Goal: Information Seeking & Learning: Learn about a topic

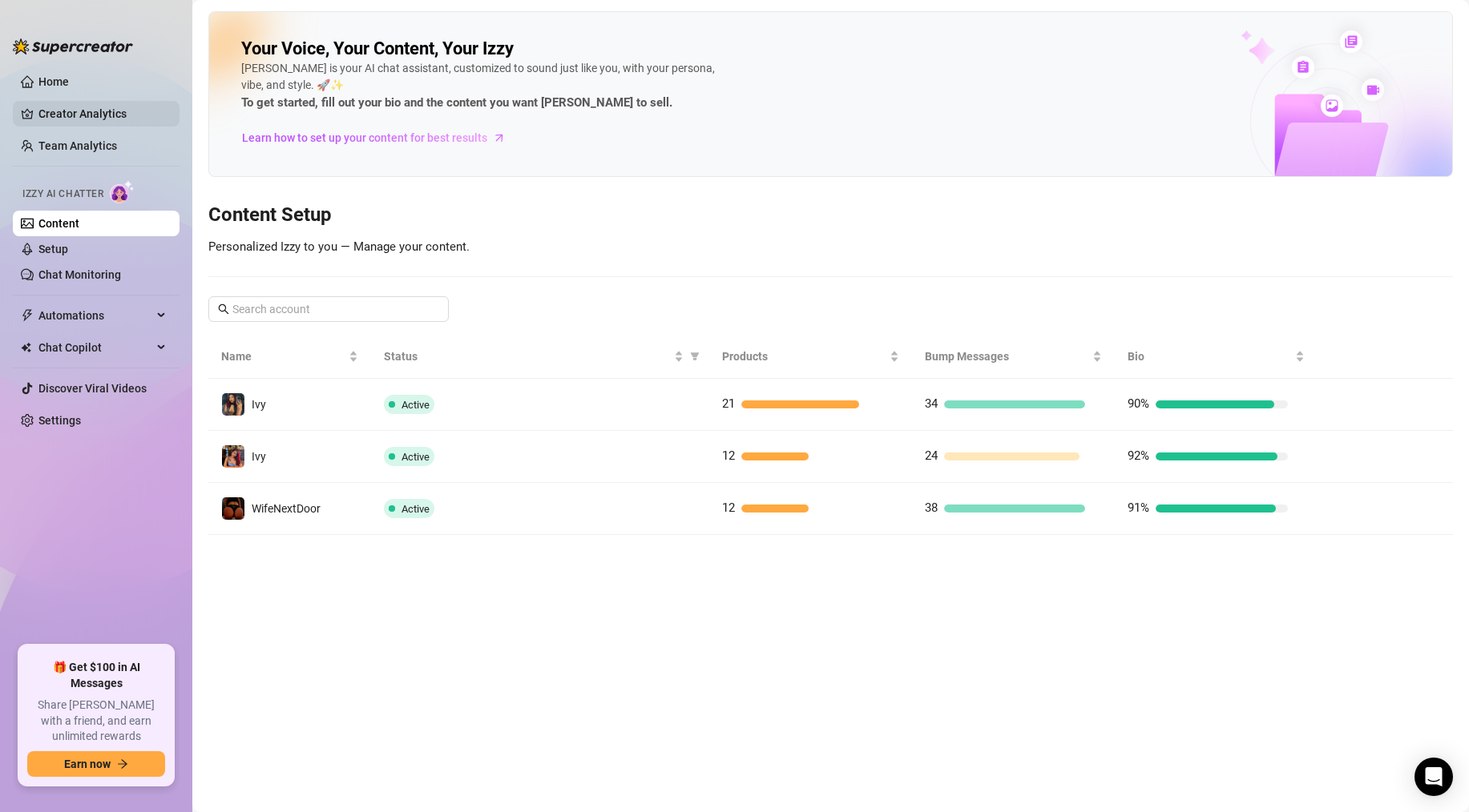
click at [55, 104] on link "Creator Analytics" at bounding box center [103, 114] width 129 height 26
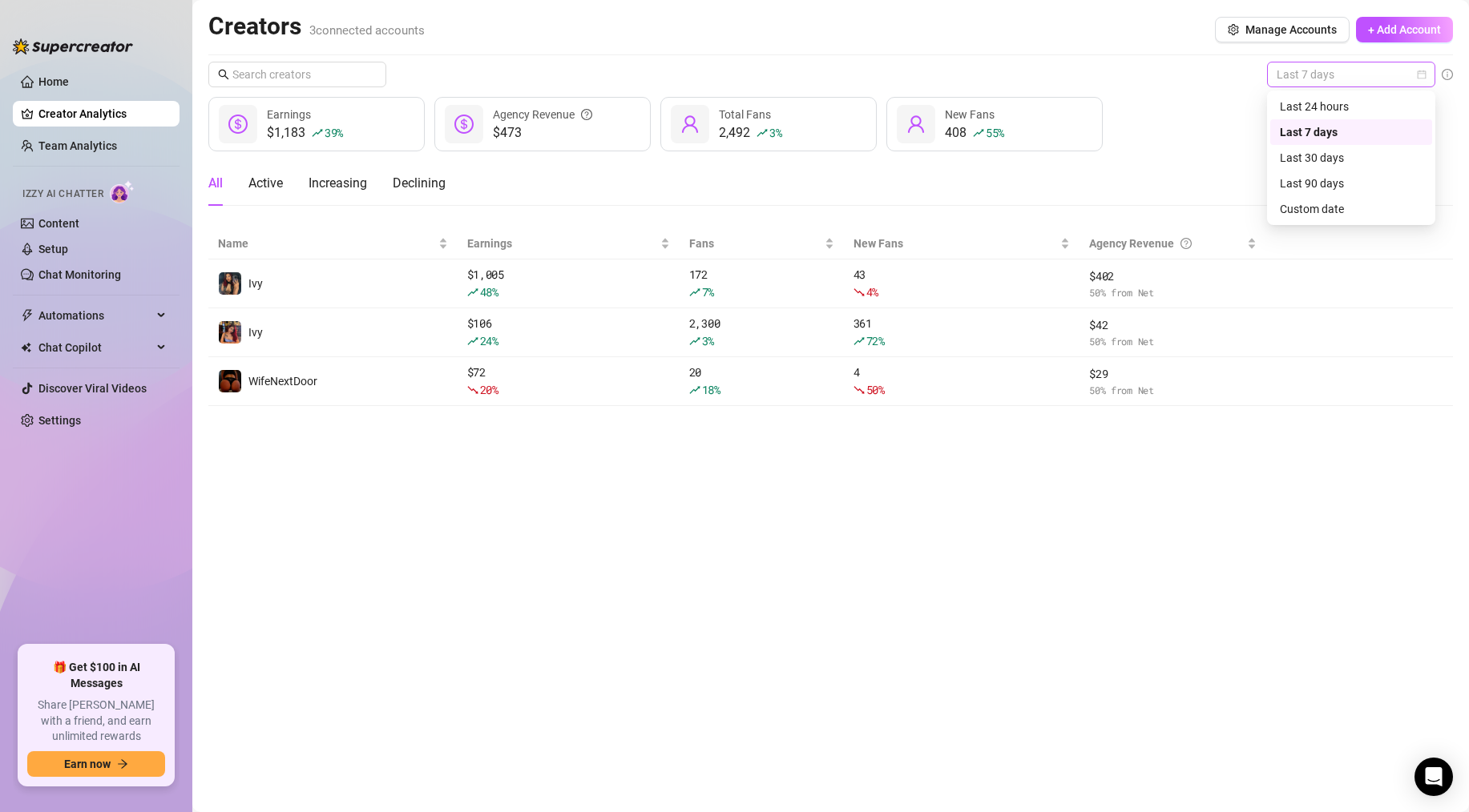
click at [1326, 78] on span "Last 7 days" at bounding box center [1351, 75] width 149 height 24
click at [1321, 102] on div "Last 24 hours" at bounding box center [1351, 107] width 143 height 18
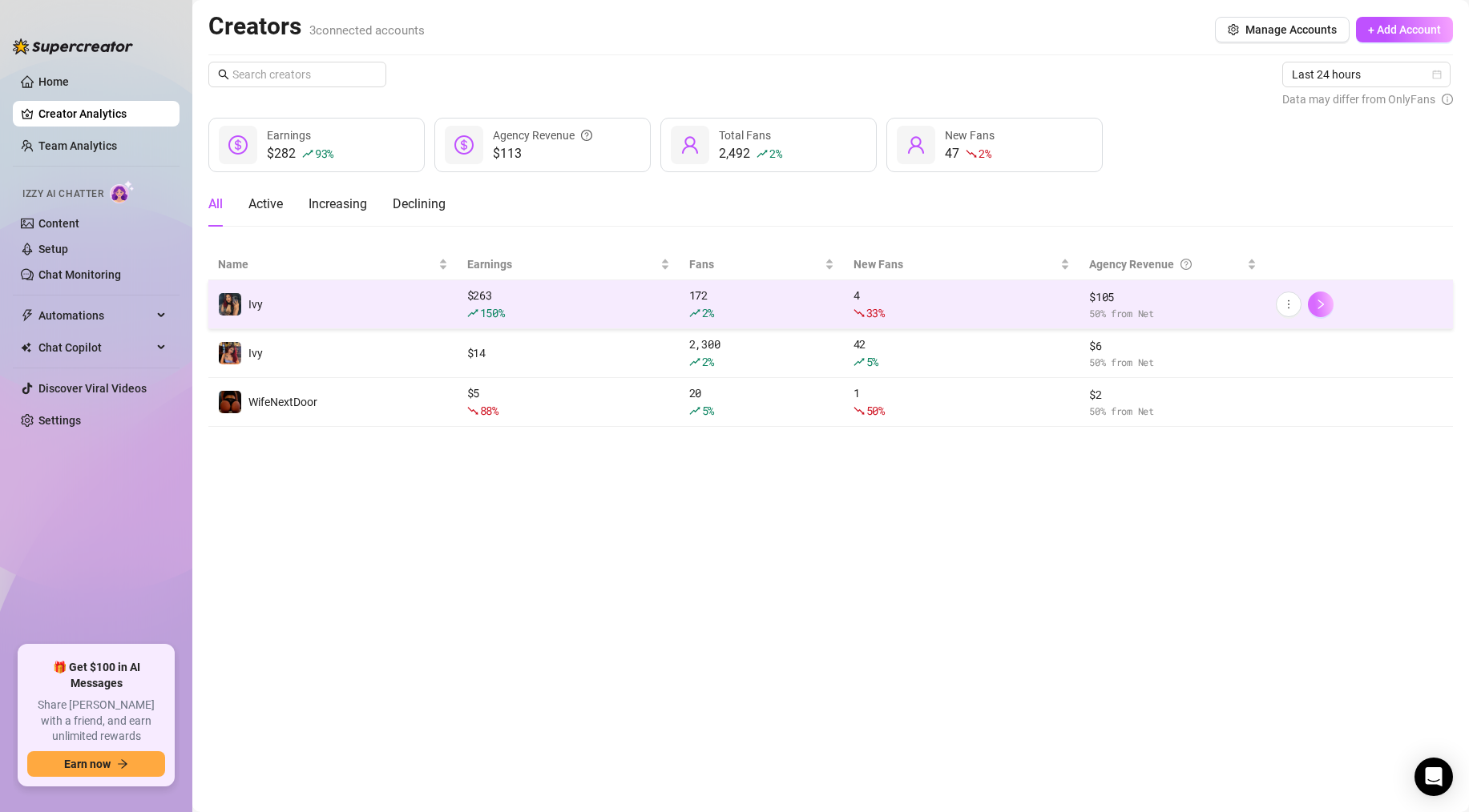
click at [1324, 296] on button "button" at bounding box center [1321, 304] width 26 height 26
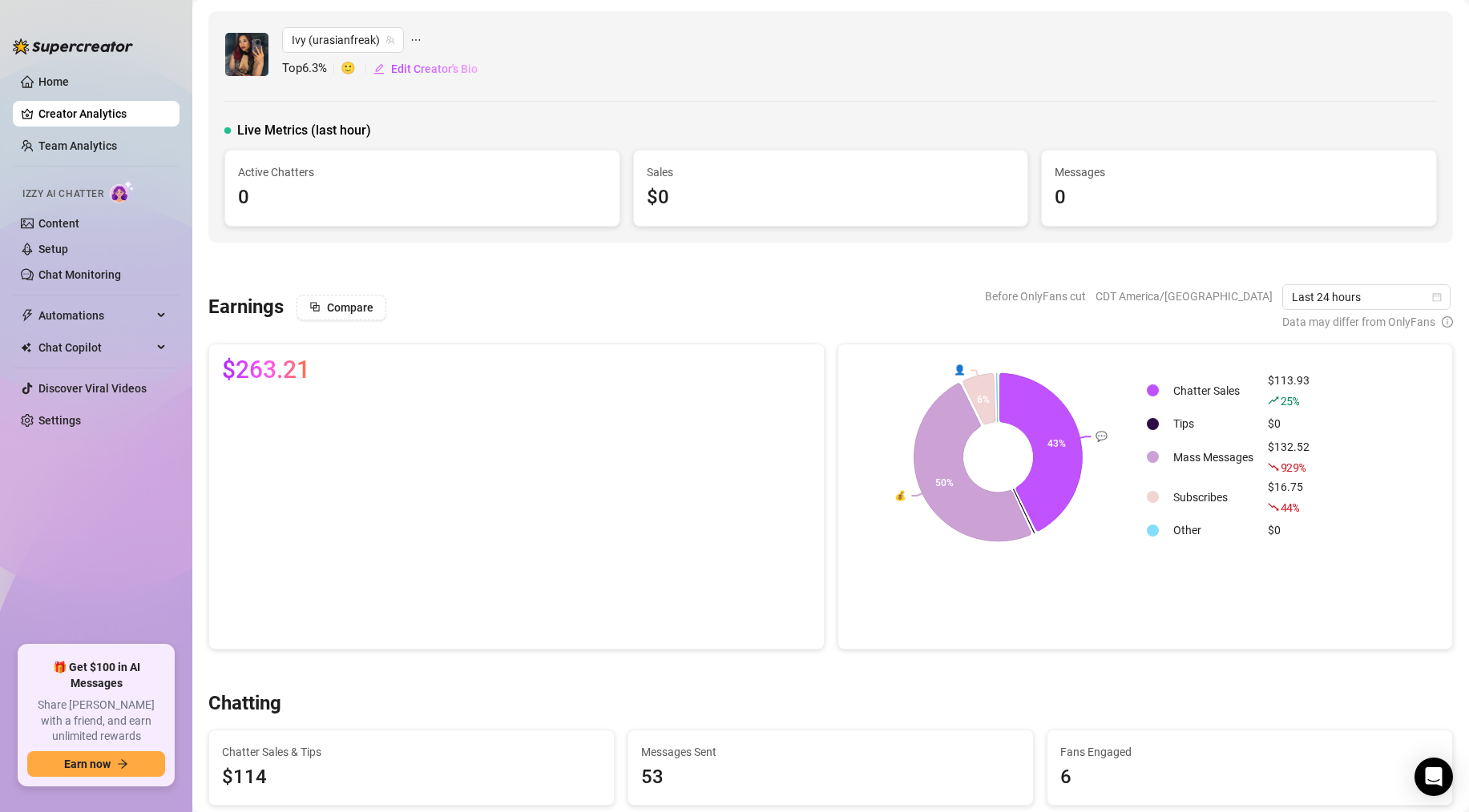
click at [81, 114] on link "Creator Analytics" at bounding box center [103, 114] width 129 height 26
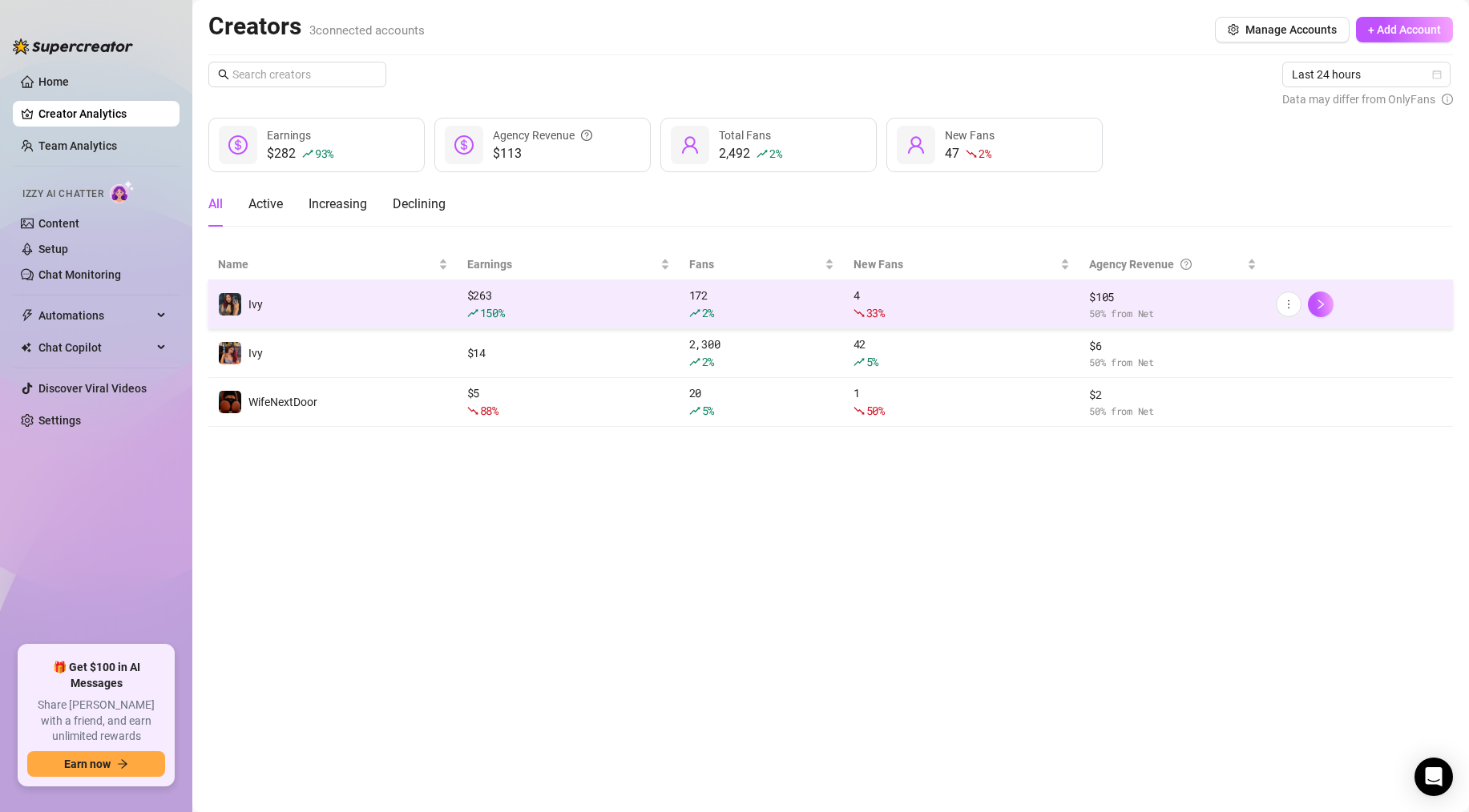
click at [440, 300] on td "Ivy" at bounding box center [333, 304] width 249 height 49
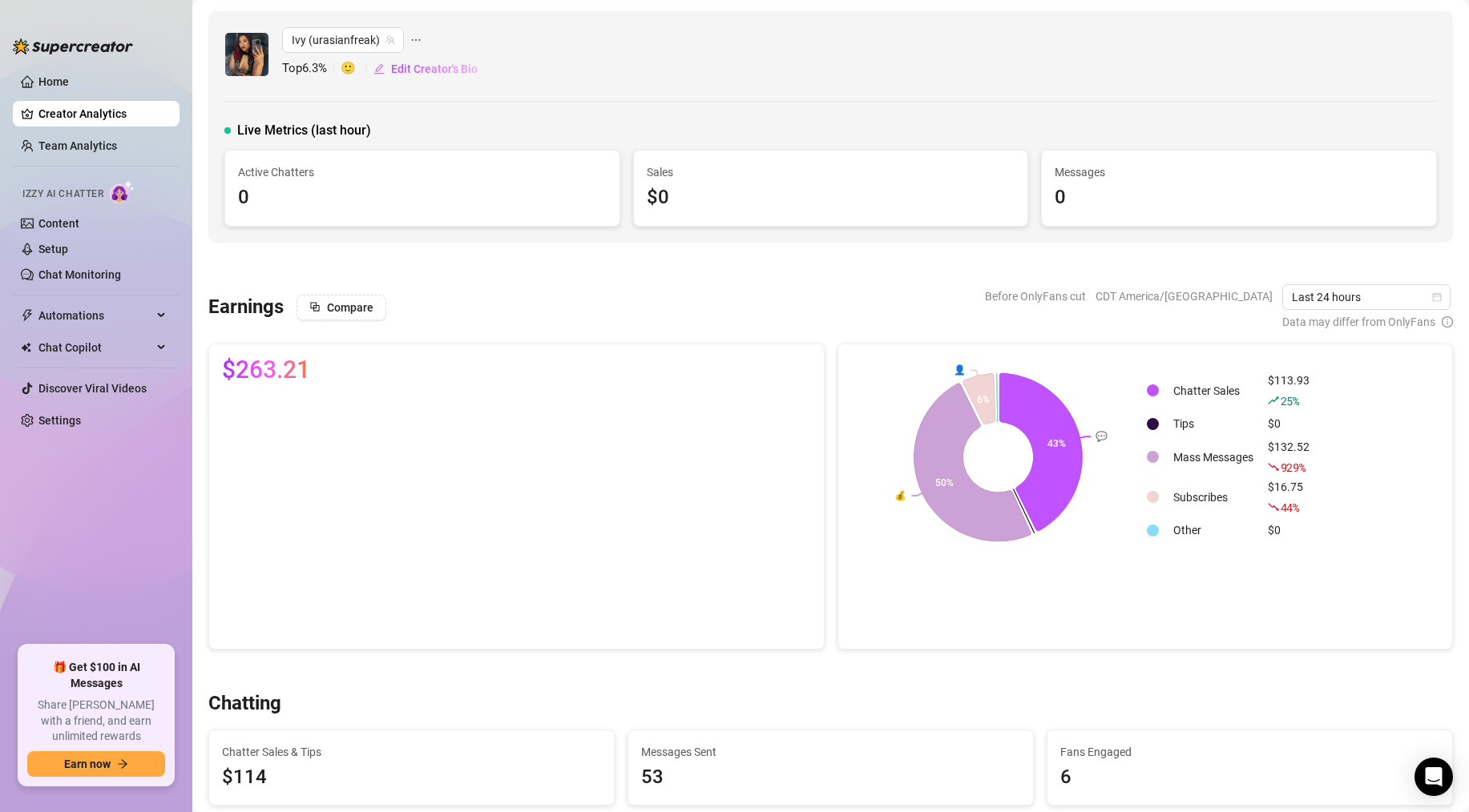
click at [89, 115] on link "Creator Analytics" at bounding box center [103, 114] width 129 height 26
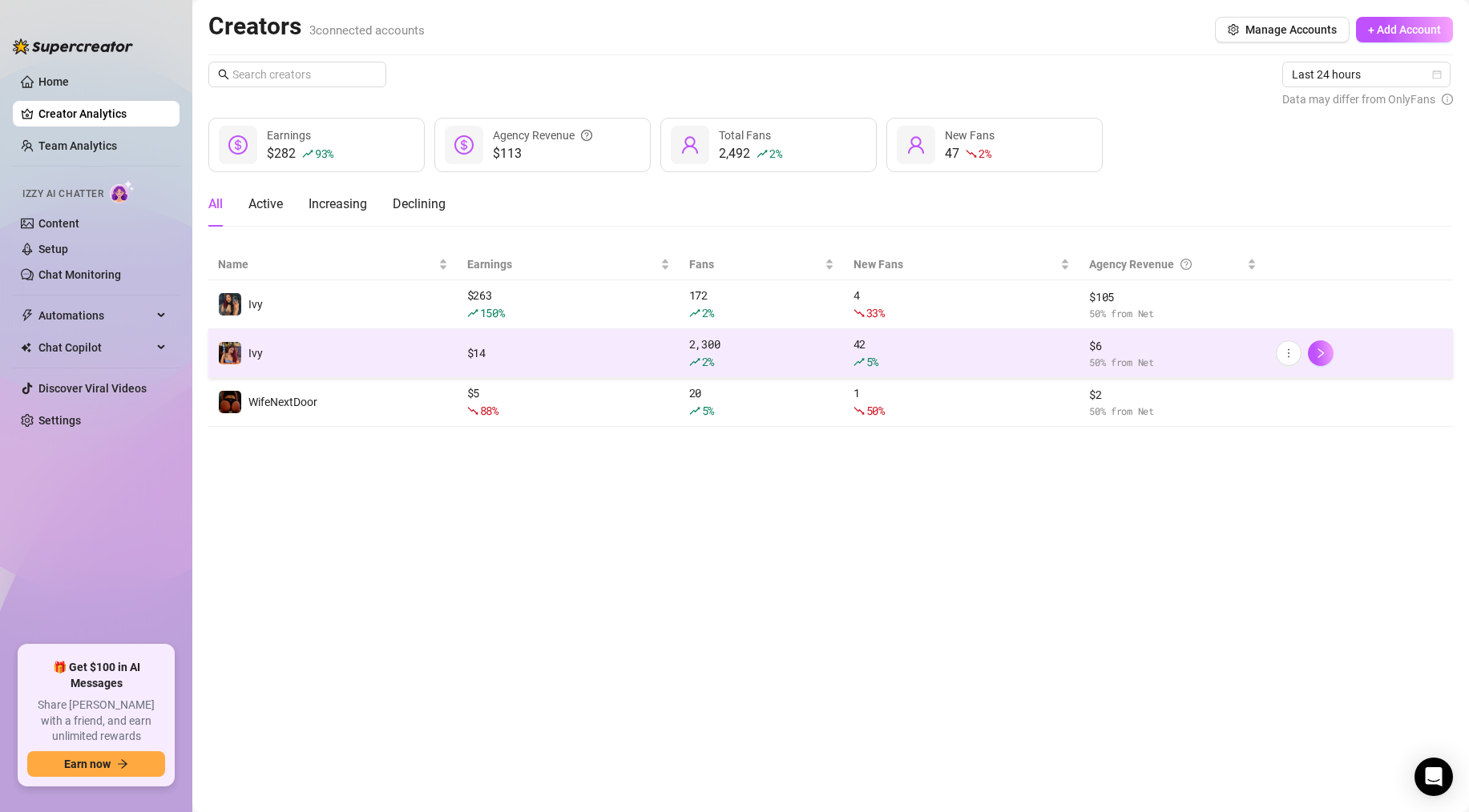
click at [347, 362] on td "Ivy" at bounding box center [333, 353] width 249 height 49
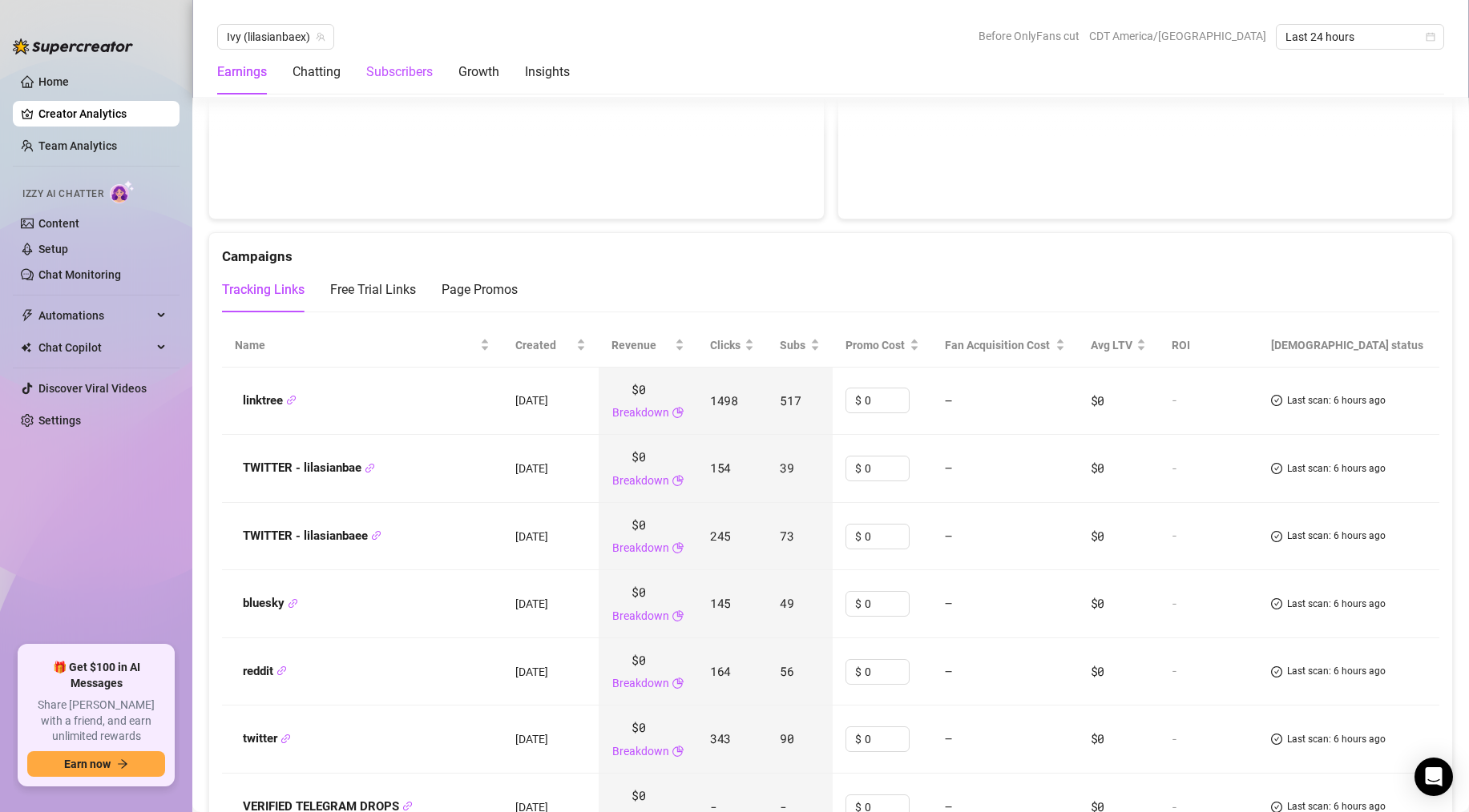
click at [414, 63] on div "Subscribers" at bounding box center [399, 72] width 67 height 19
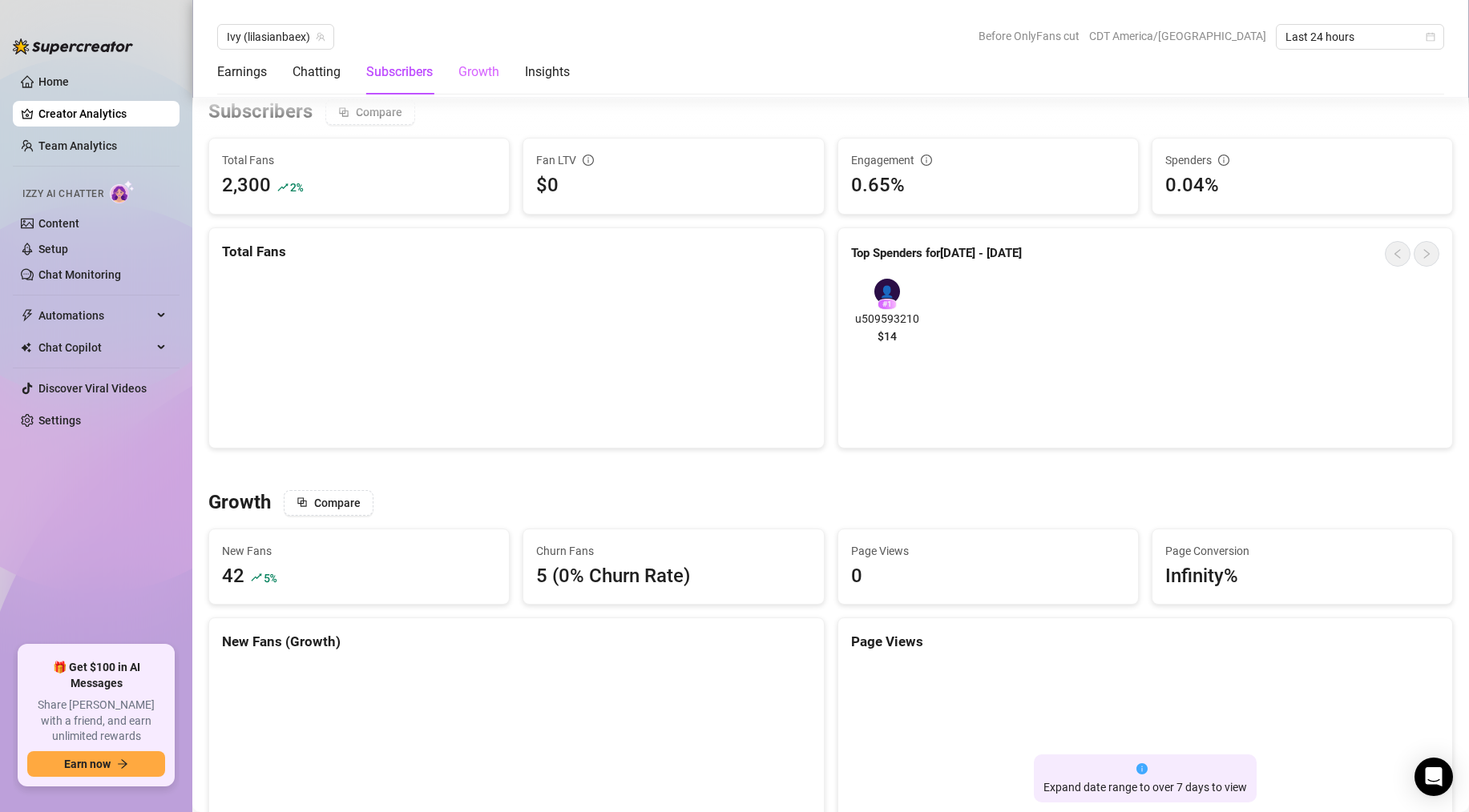
scroll to position [1027, 0]
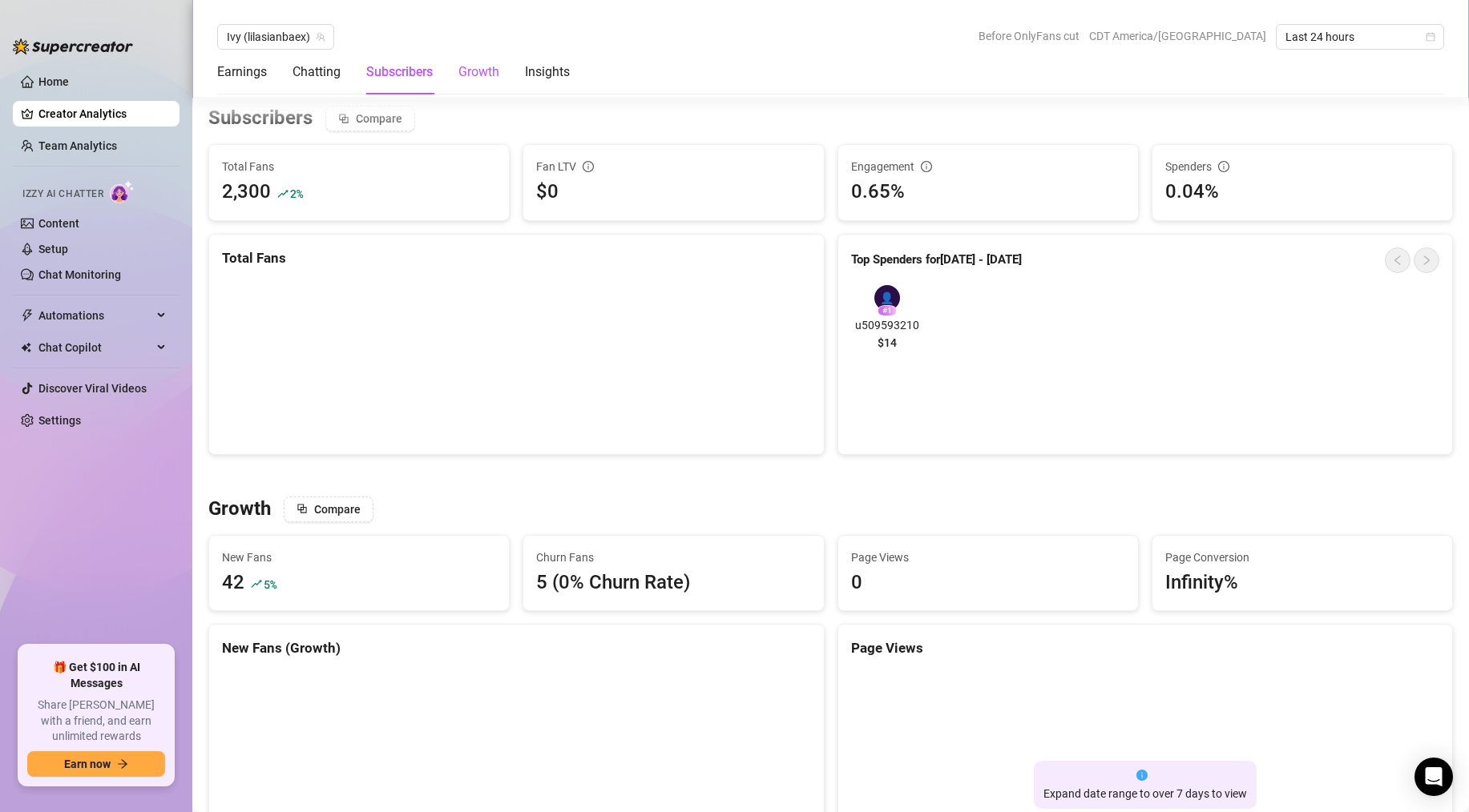
click at [487, 76] on div "Growth" at bounding box center [478, 72] width 41 height 19
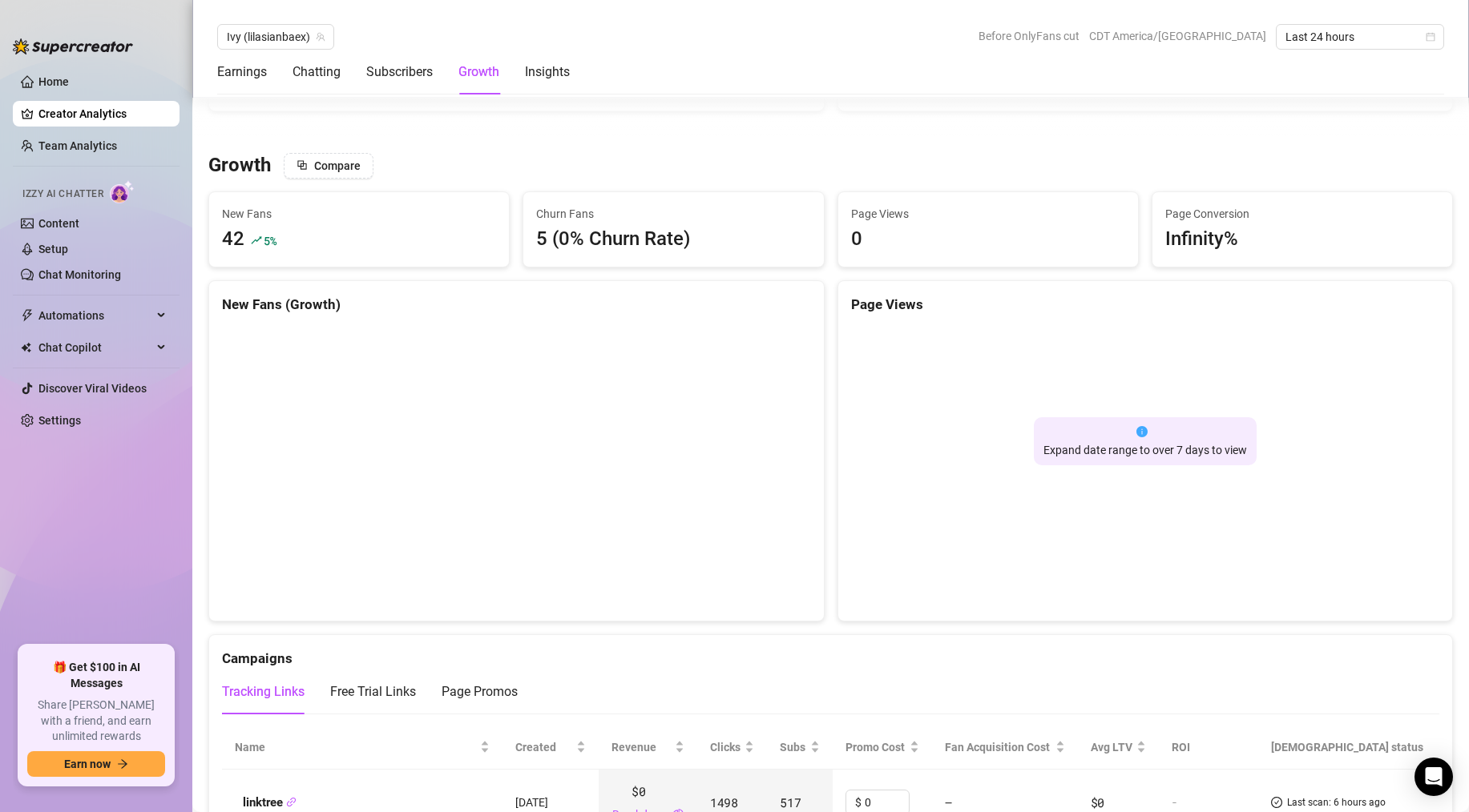
scroll to position [1419, 0]
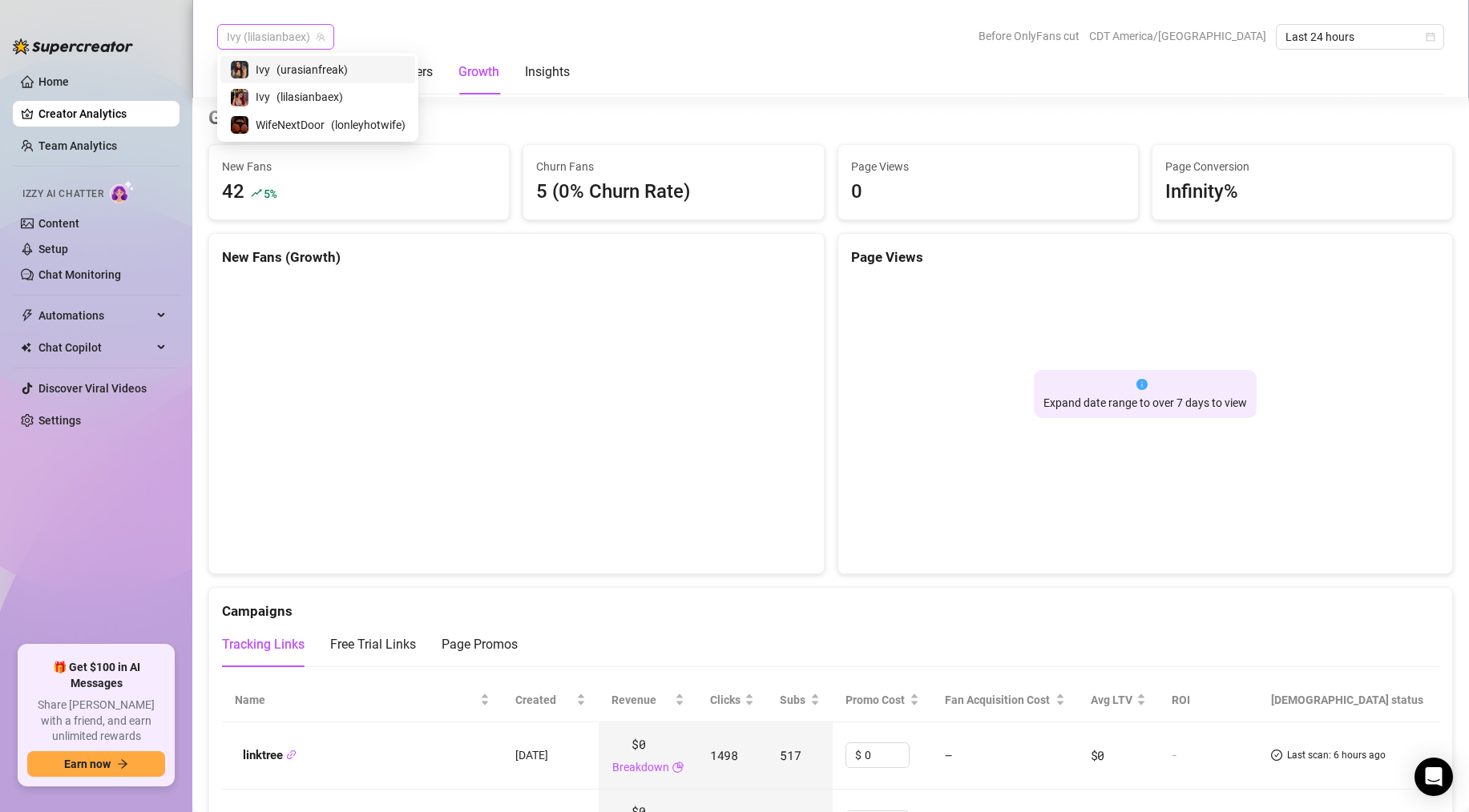
click at [301, 39] on span "Ivy (lilasianbaex)" at bounding box center [275, 37] width 98 height 24
click at [304, 69] on span "( urasianfreak )" at bounding box center [311, 70] width 71 height 18
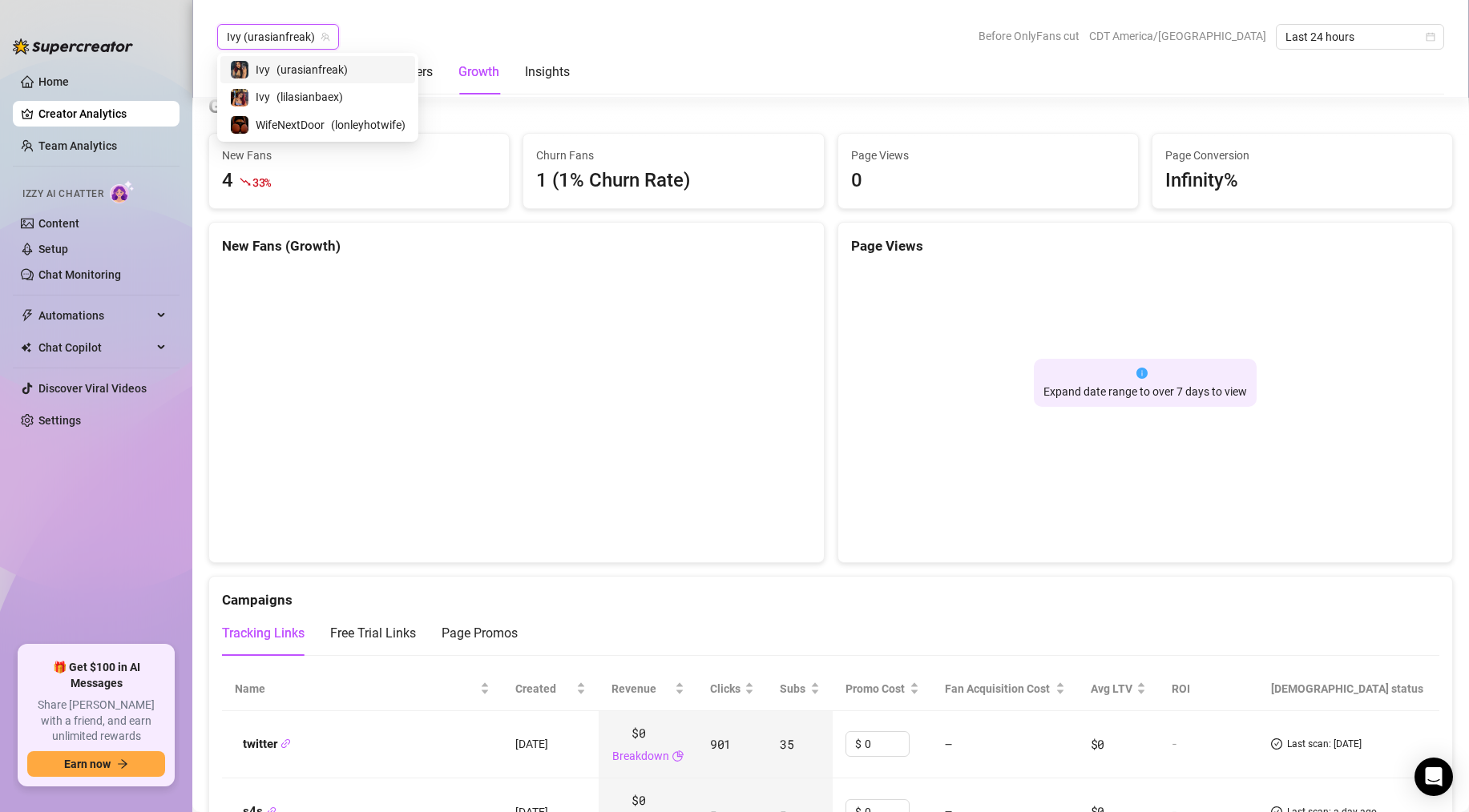
scroll to position [1407, 0]
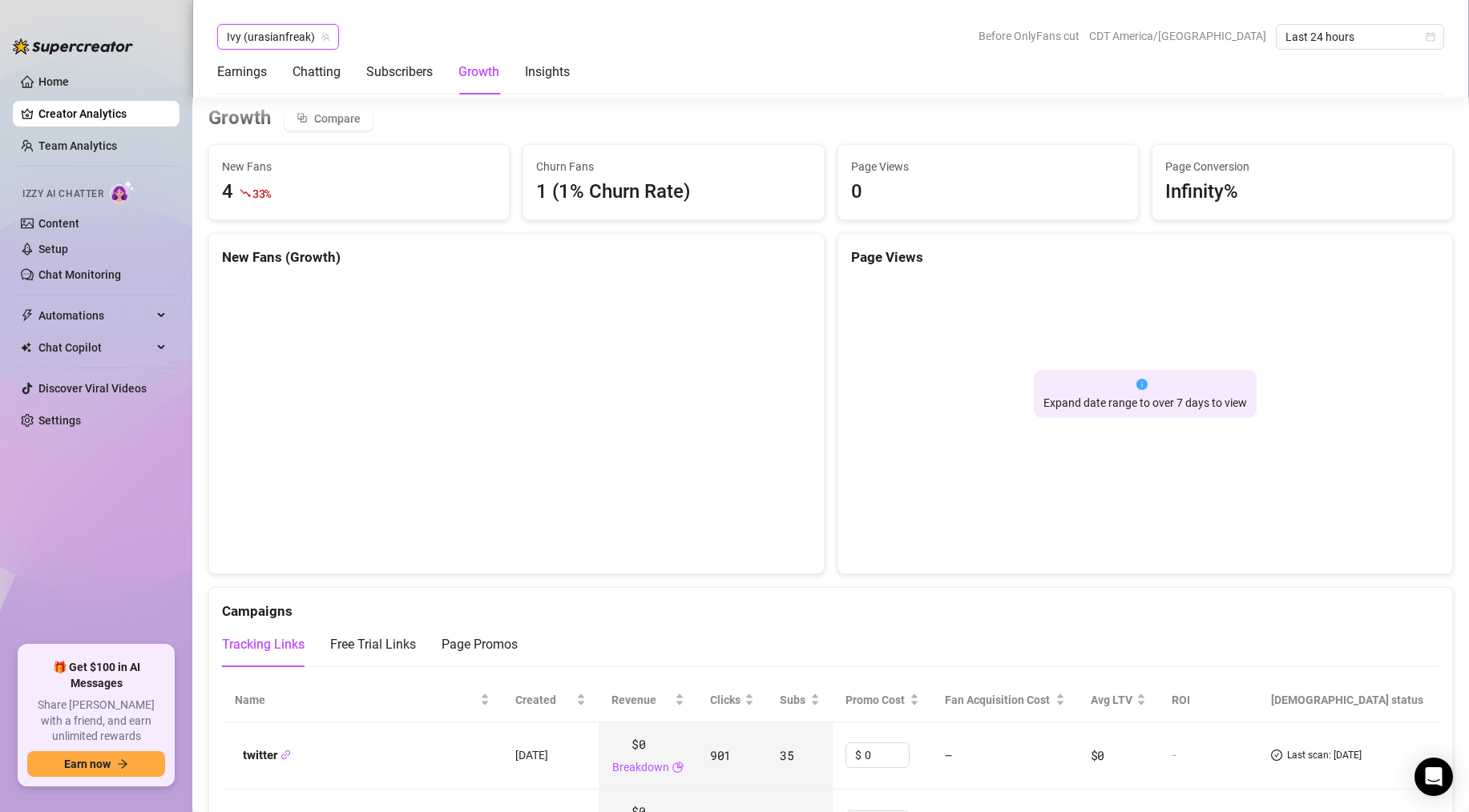
click at [299, 39] on span "Ivy (urasianfreak)" at bounding box center [277, 37] width 103 height 24
click at [282, 122] on span "WifeNextDoor" at bounding box center [289, 125] width 69 height 18
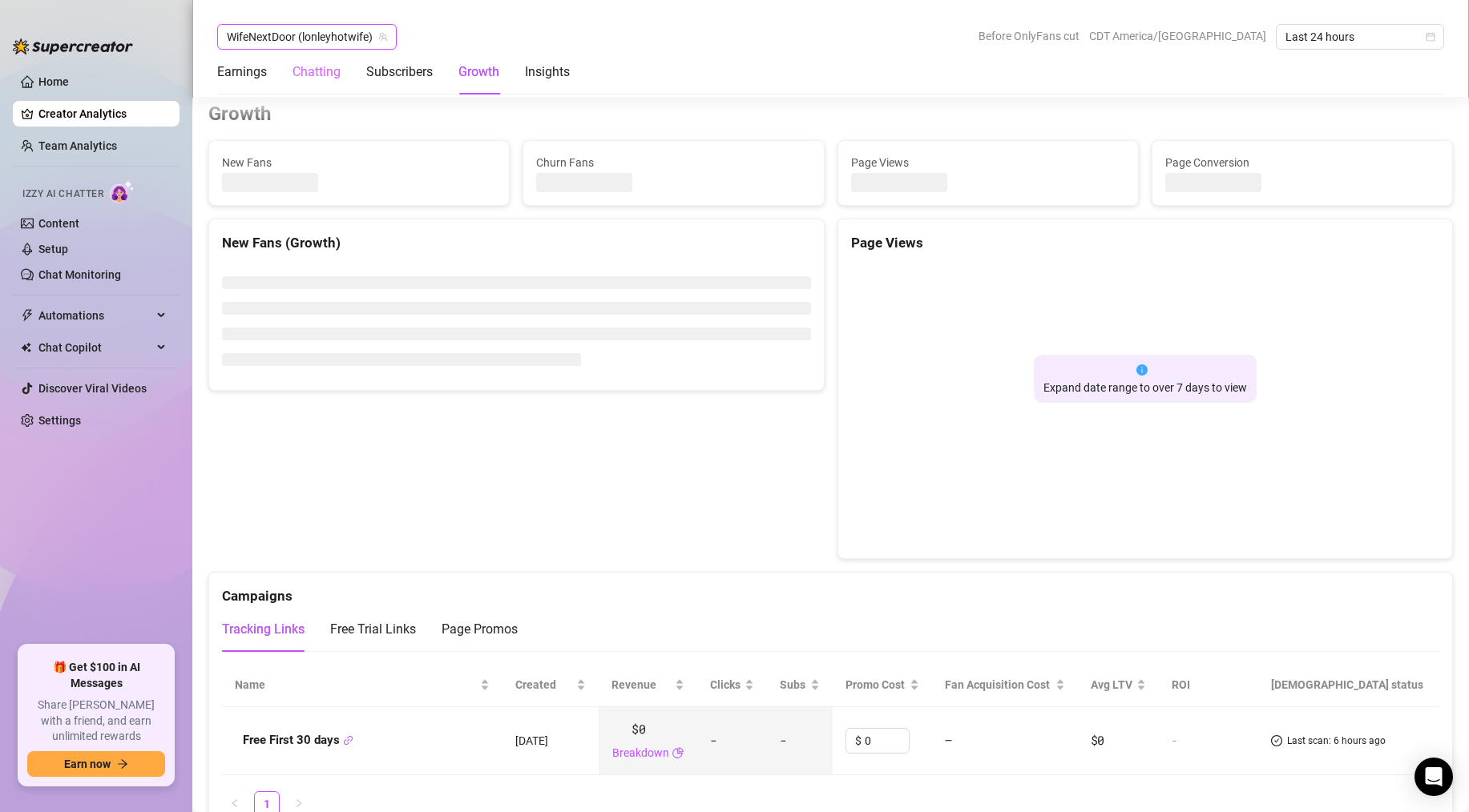
scroll to position [1448, 0]
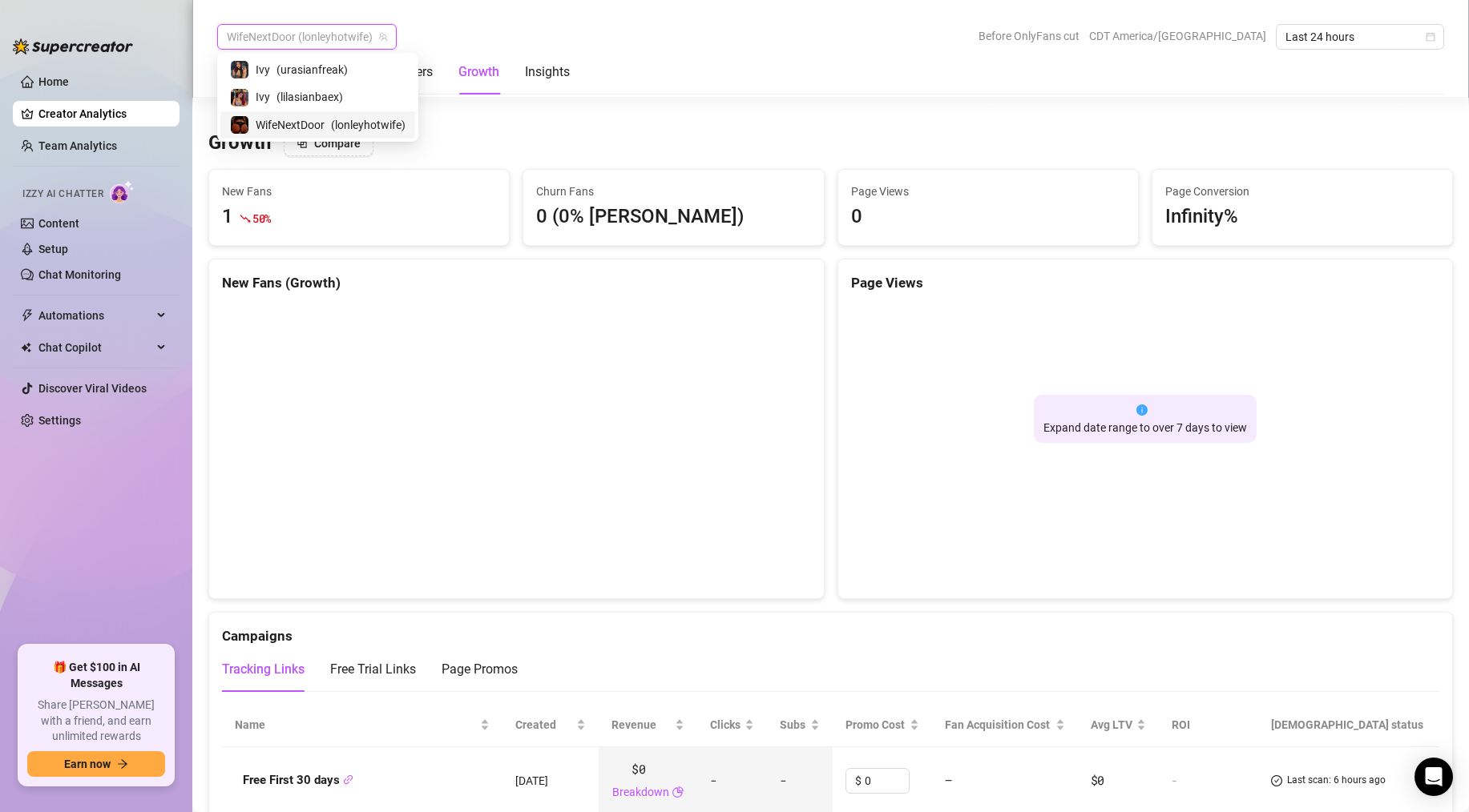
click at [351, 35] on span "WifeNextDoor (lonleyhotwife)" at bounding box center [306, 37] width 161 height 24
click at [315, 91] on span "( lilasianbaex )" at bounding box center [309, 97] width 67 height 18
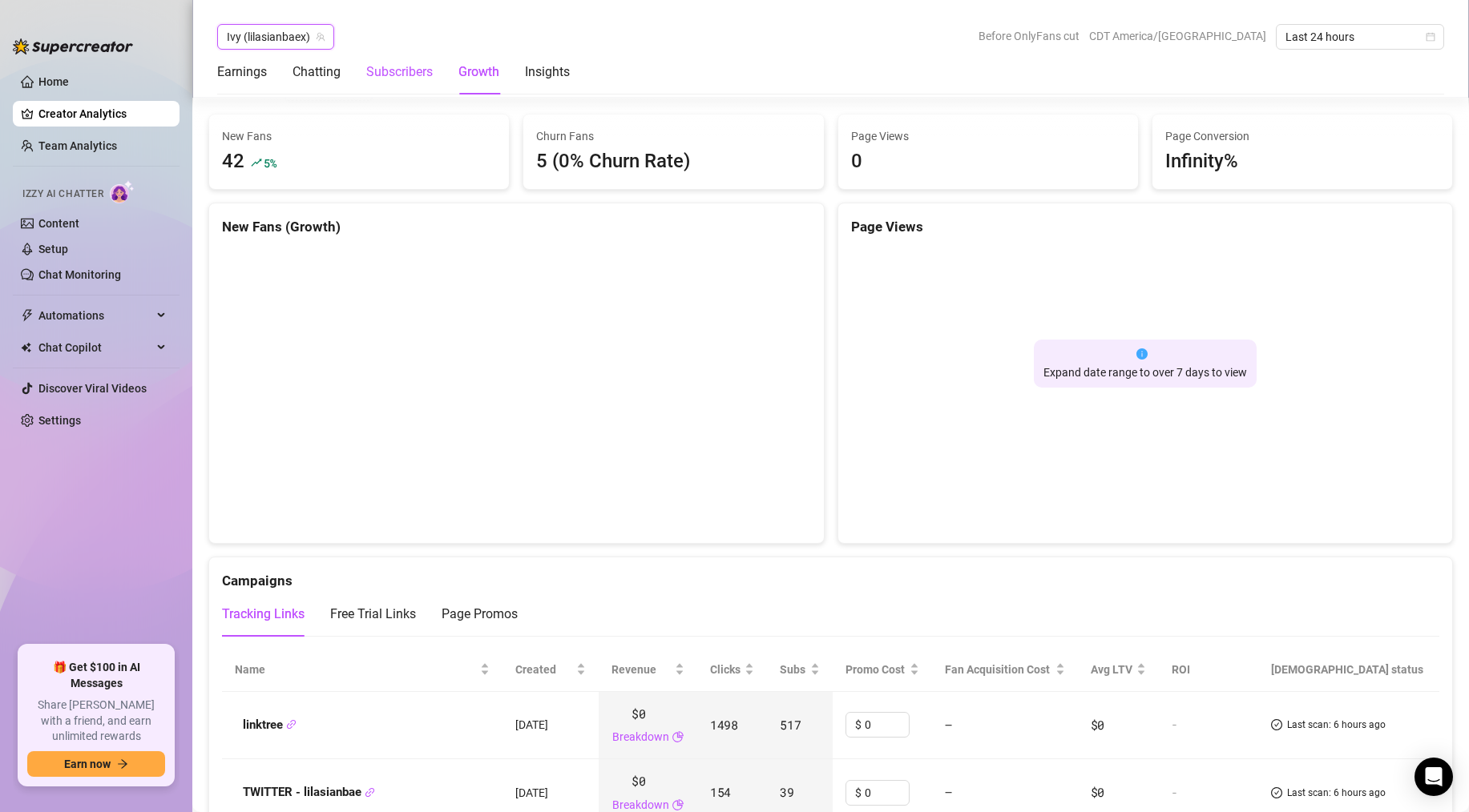
click at [409, 77] on div "Subscribers" at bounding box center [399, 72] width 67 height 19
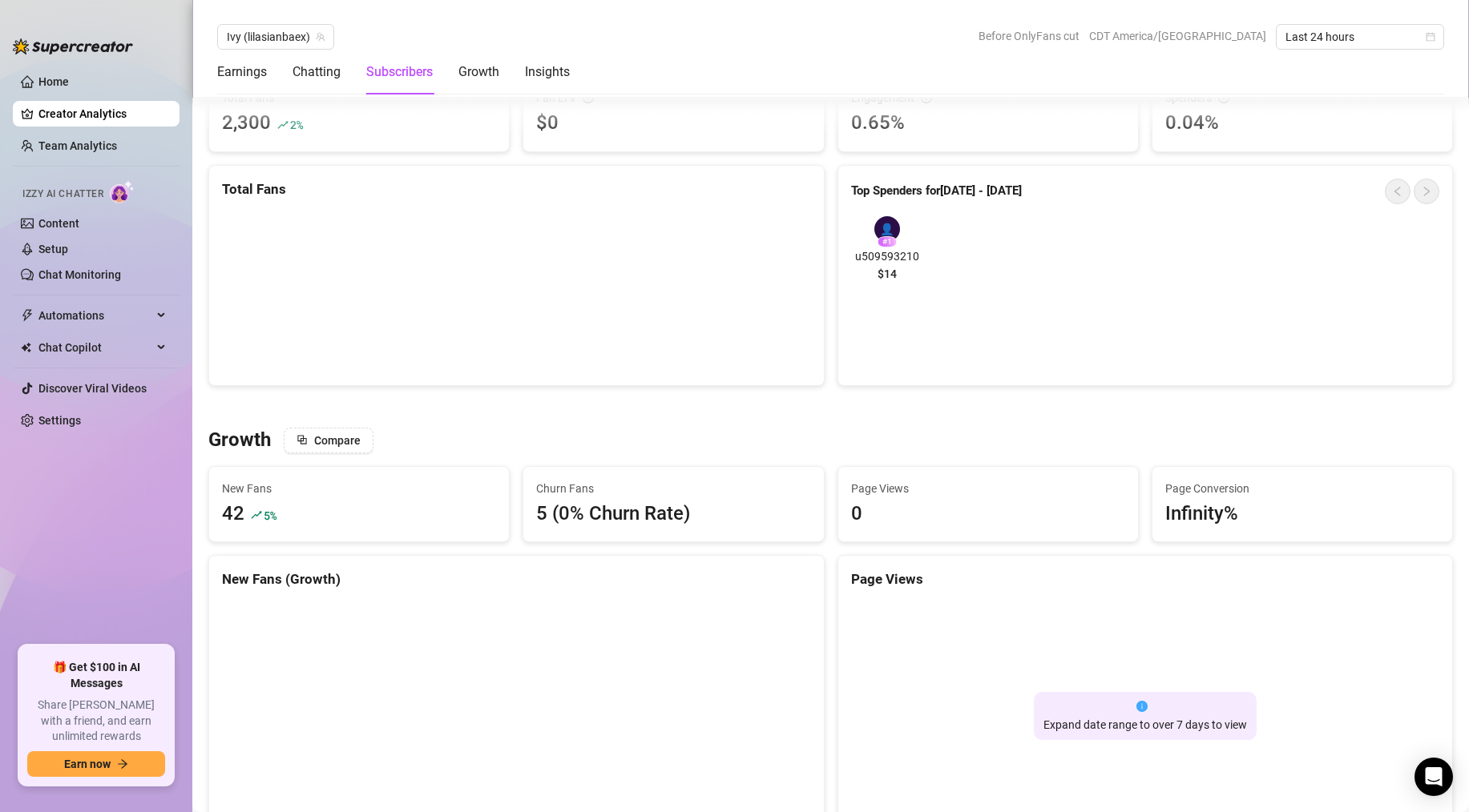
scroll to position [1027, 0]
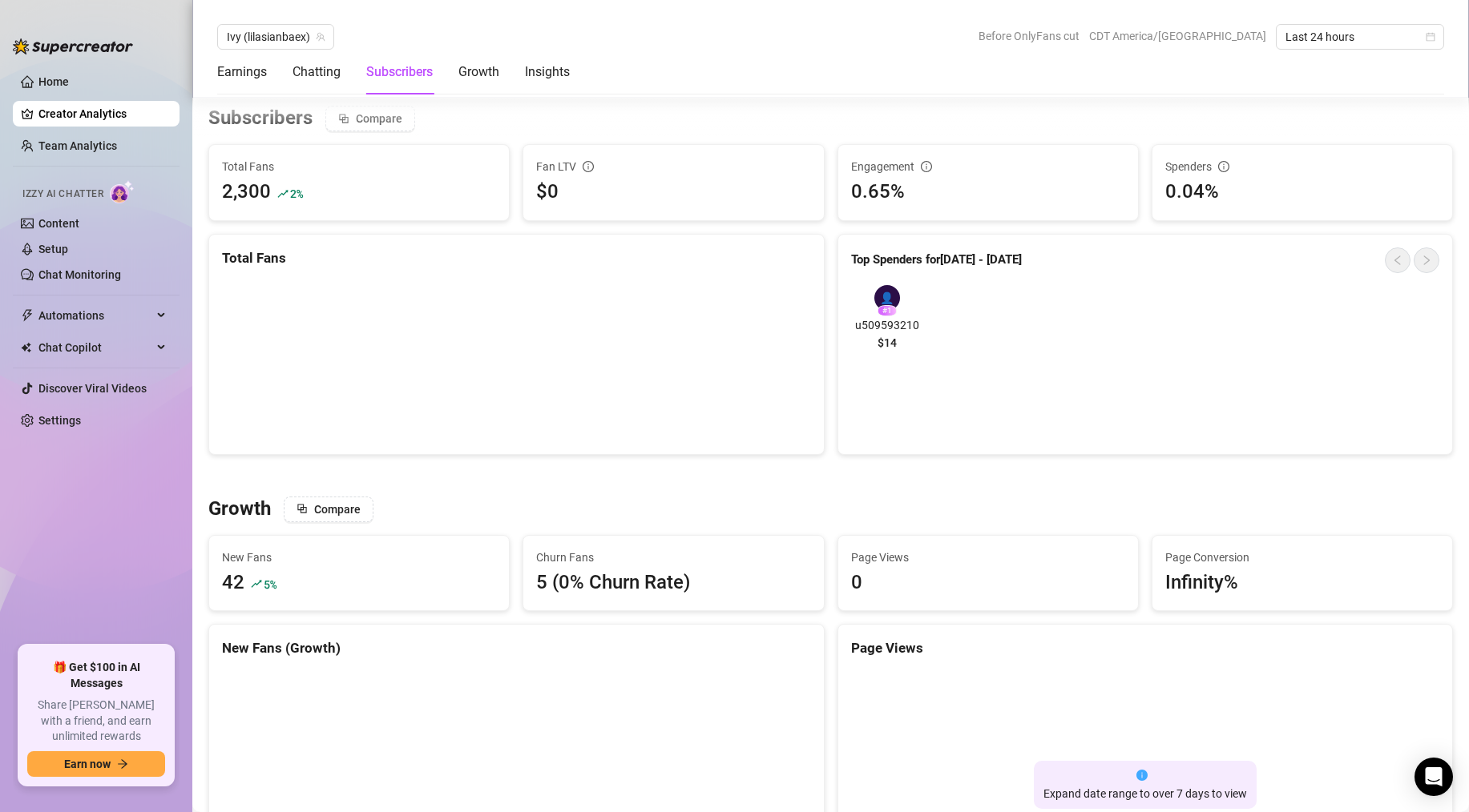
click at [519, 76] on div "Earnings Chatting Subscribers Growth Insights" at bounding box center [393, 72] width 352 height 45
click at [536, 76] on div "Insights" at bounding box center [547, 72] width 45 height 19
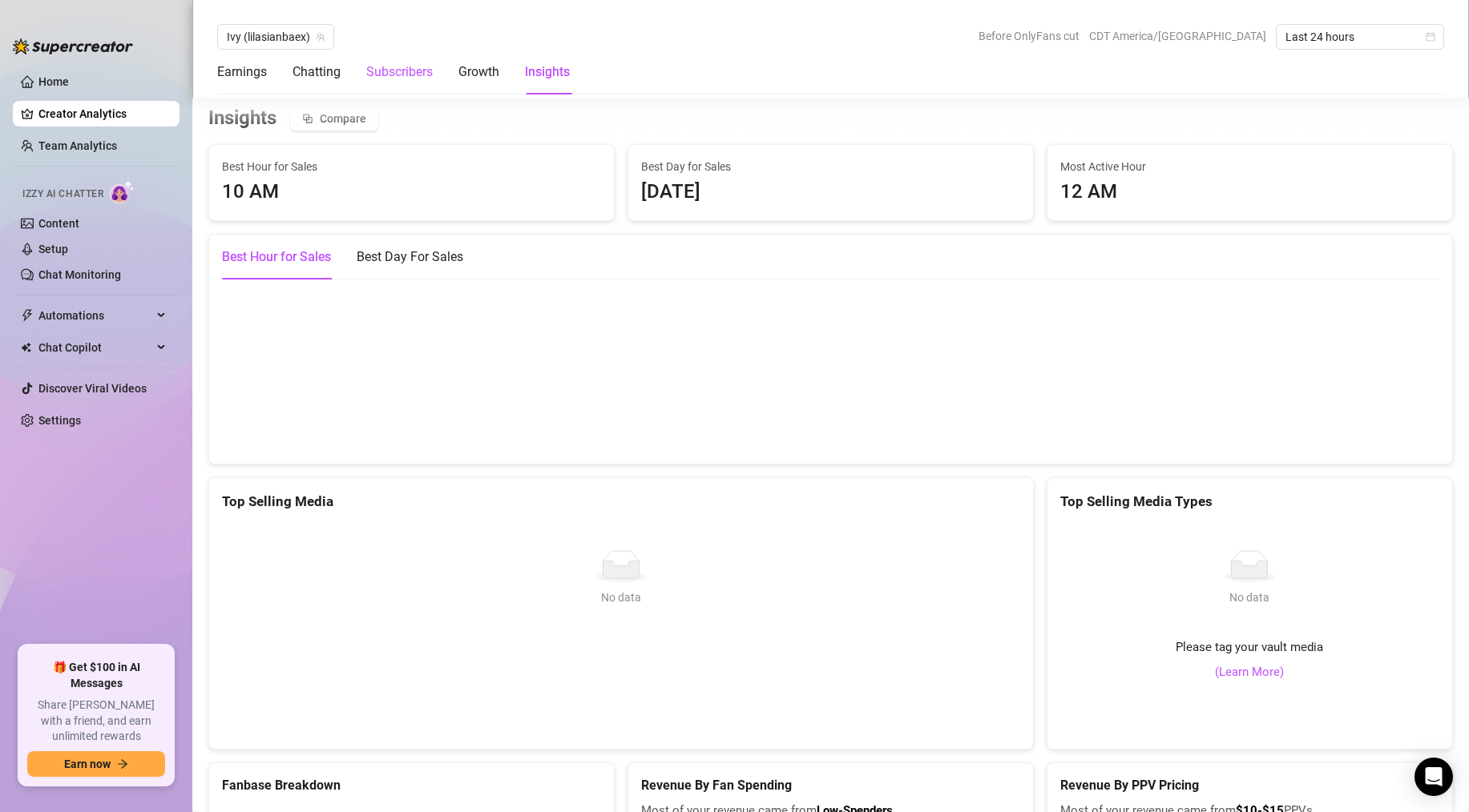
click at [408, 70] on div "Subscribers" at bounding box center [399, 72] width 67 height 19
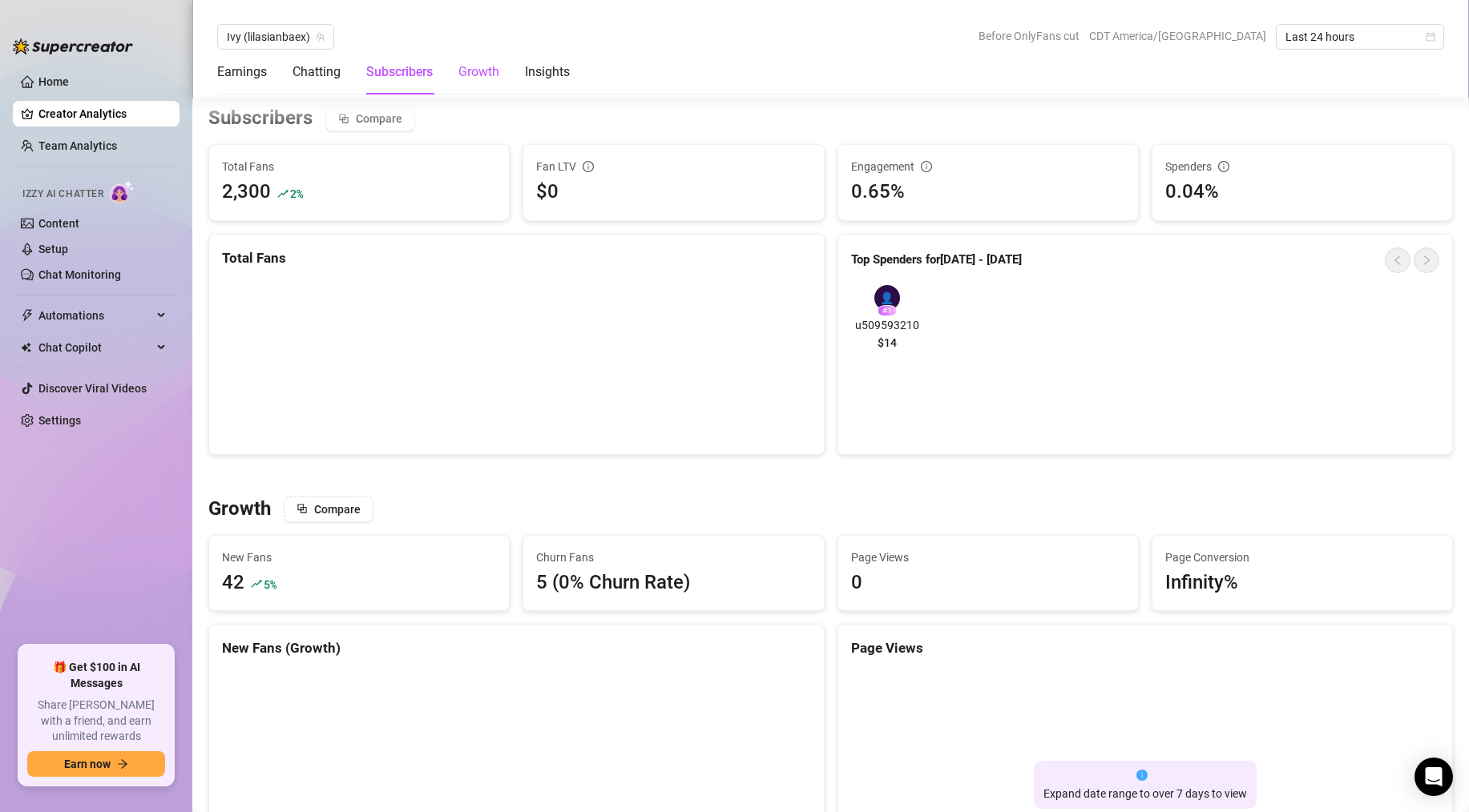
click at [472, 72] on div "Growth" at bounding box center [478, 72] width 41 height 19
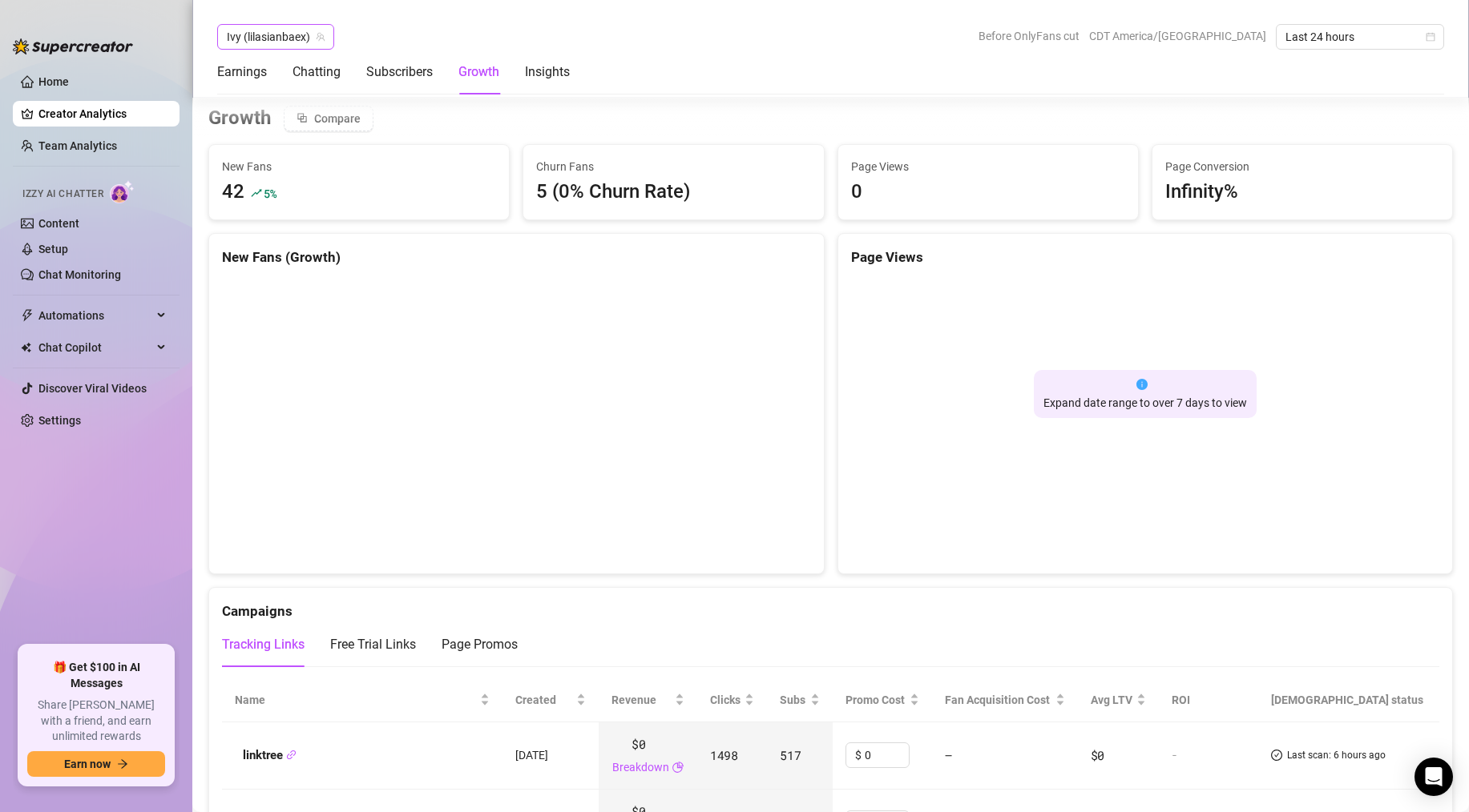
click at [288, 28] on span "Ivy (lilasianbaex)" at bounding box center [275, 37] width 98 height 24
click at [295, 67] on span "( urasianfreak )" at bounding box center [311, 70] width 71 height 18
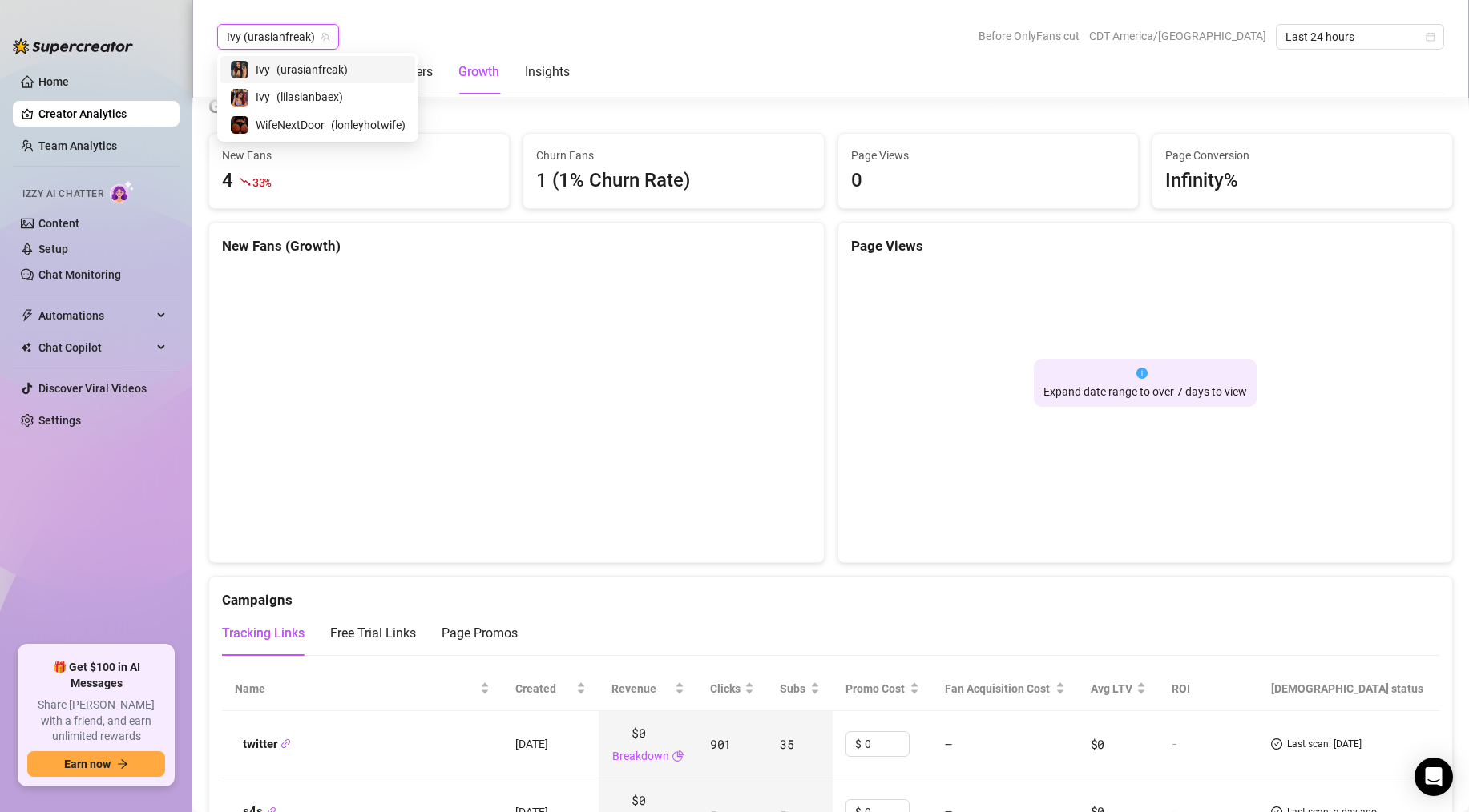
scroll to position [1407, 0]
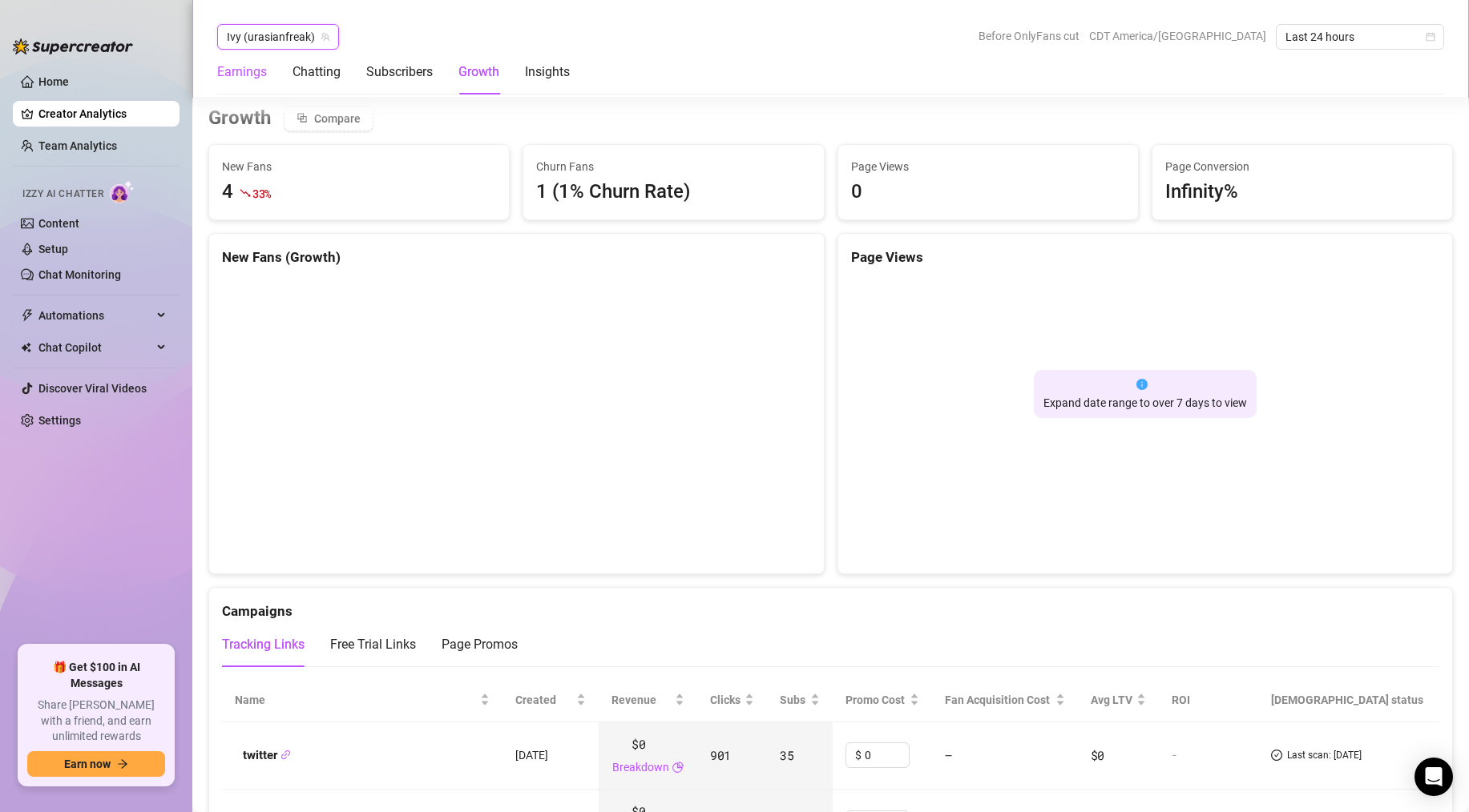
click at [262, 67] on div "Earnings" at bounding box center [243, 72] width 50 height 19
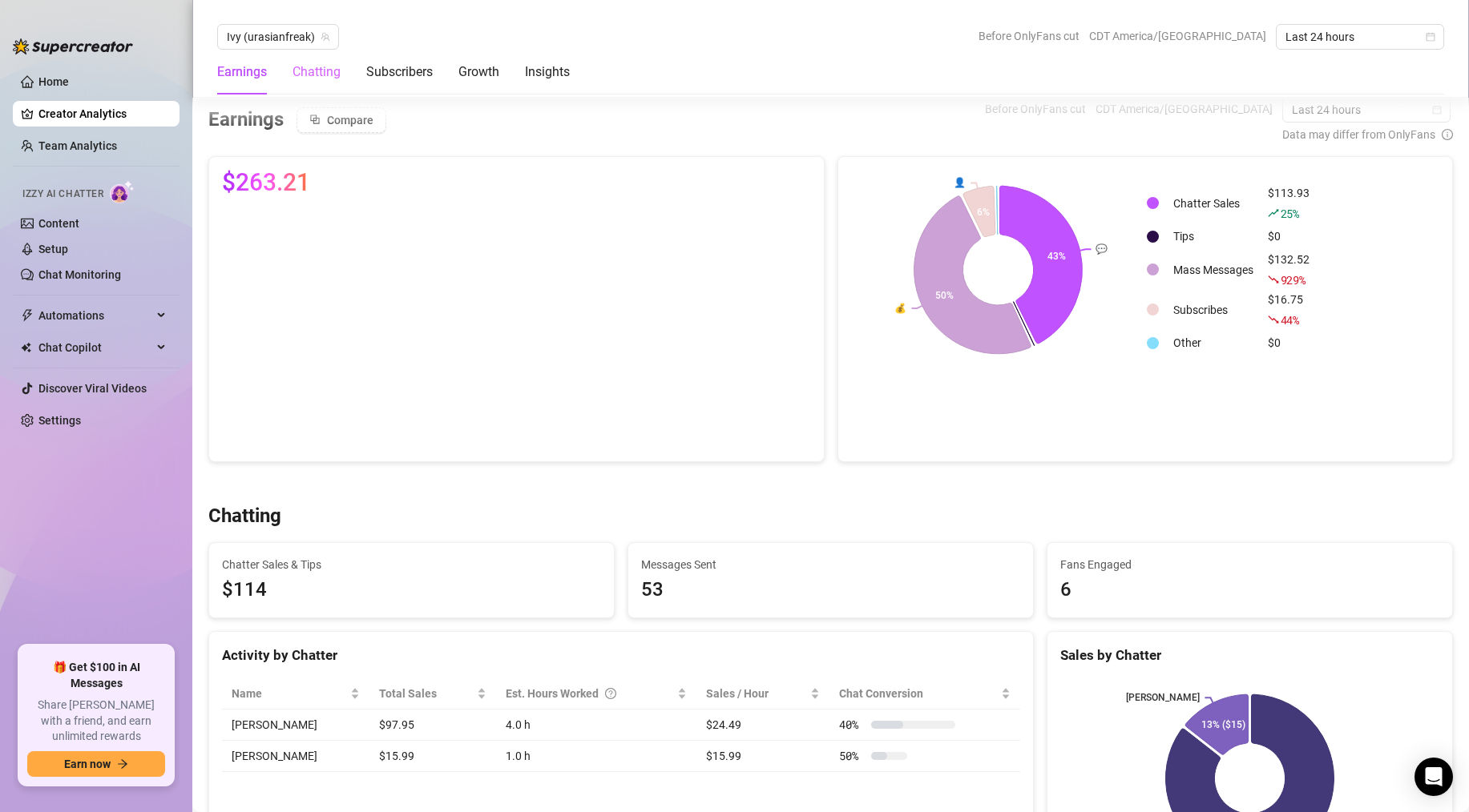
scroll to position [179, 0]
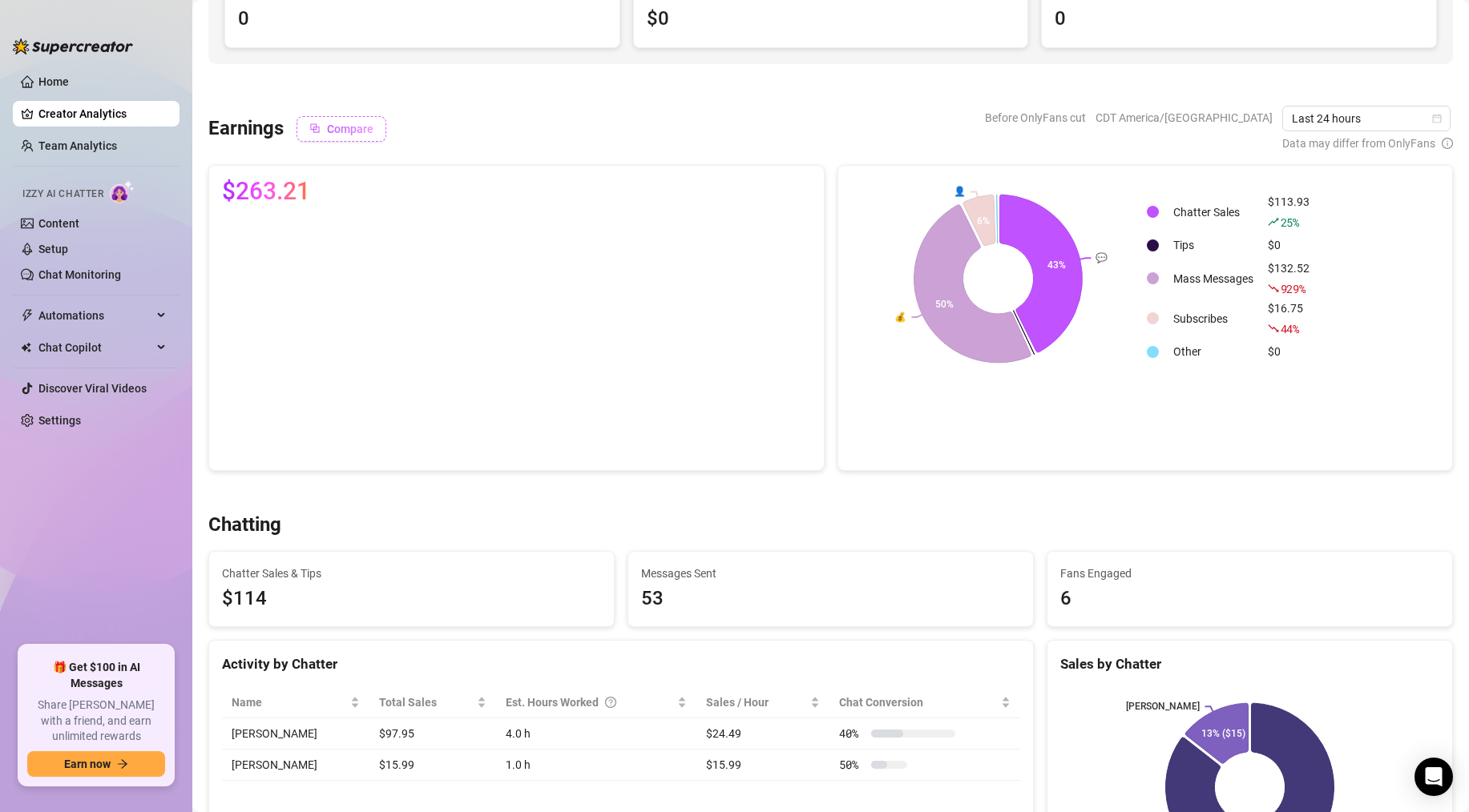
click at [323, 131] on button "Compare" at bounding box center [341, 129] width 90 height 26
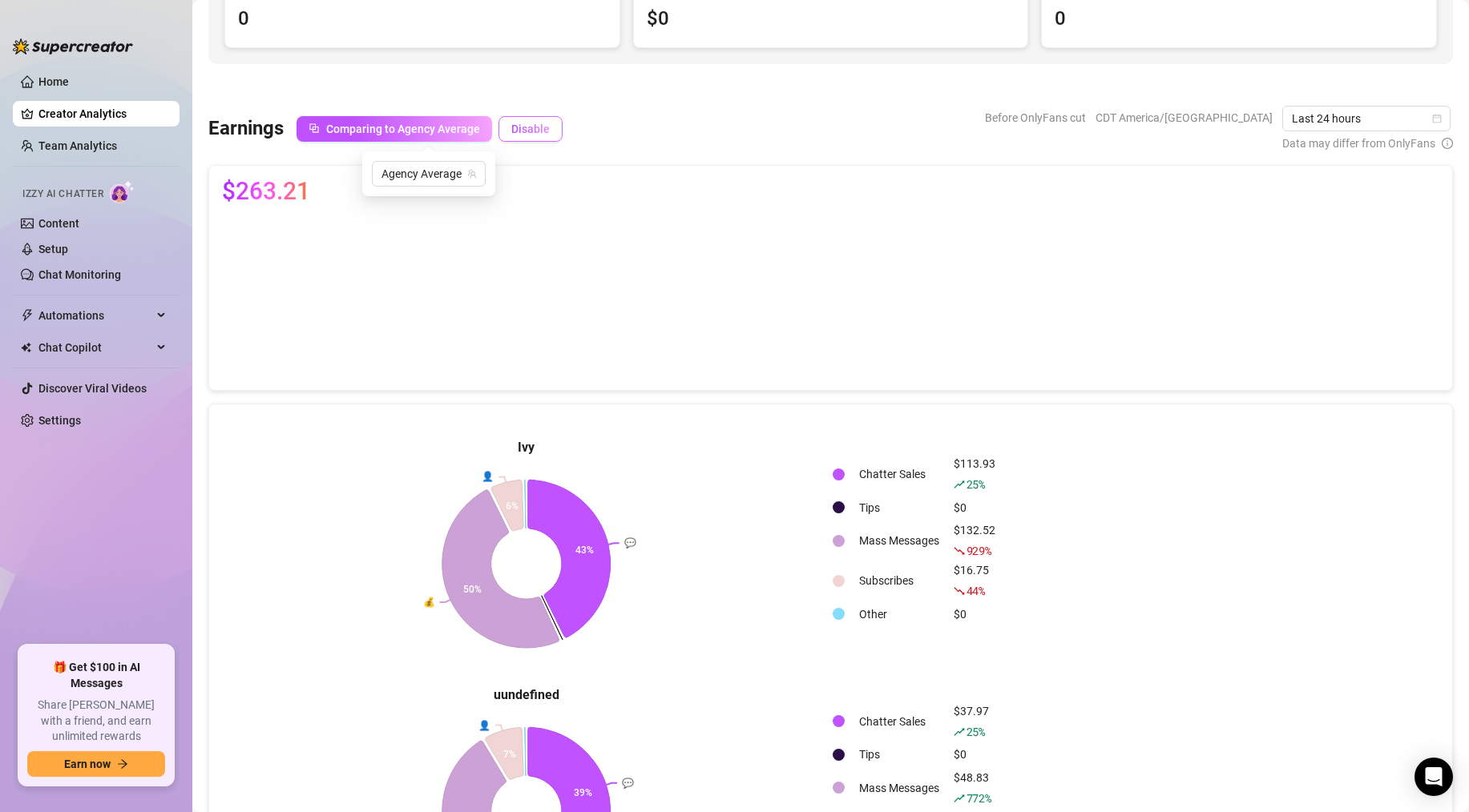
click at [508, 121] on button "Disable" at bounding box center [531, 129] width 64 height 26
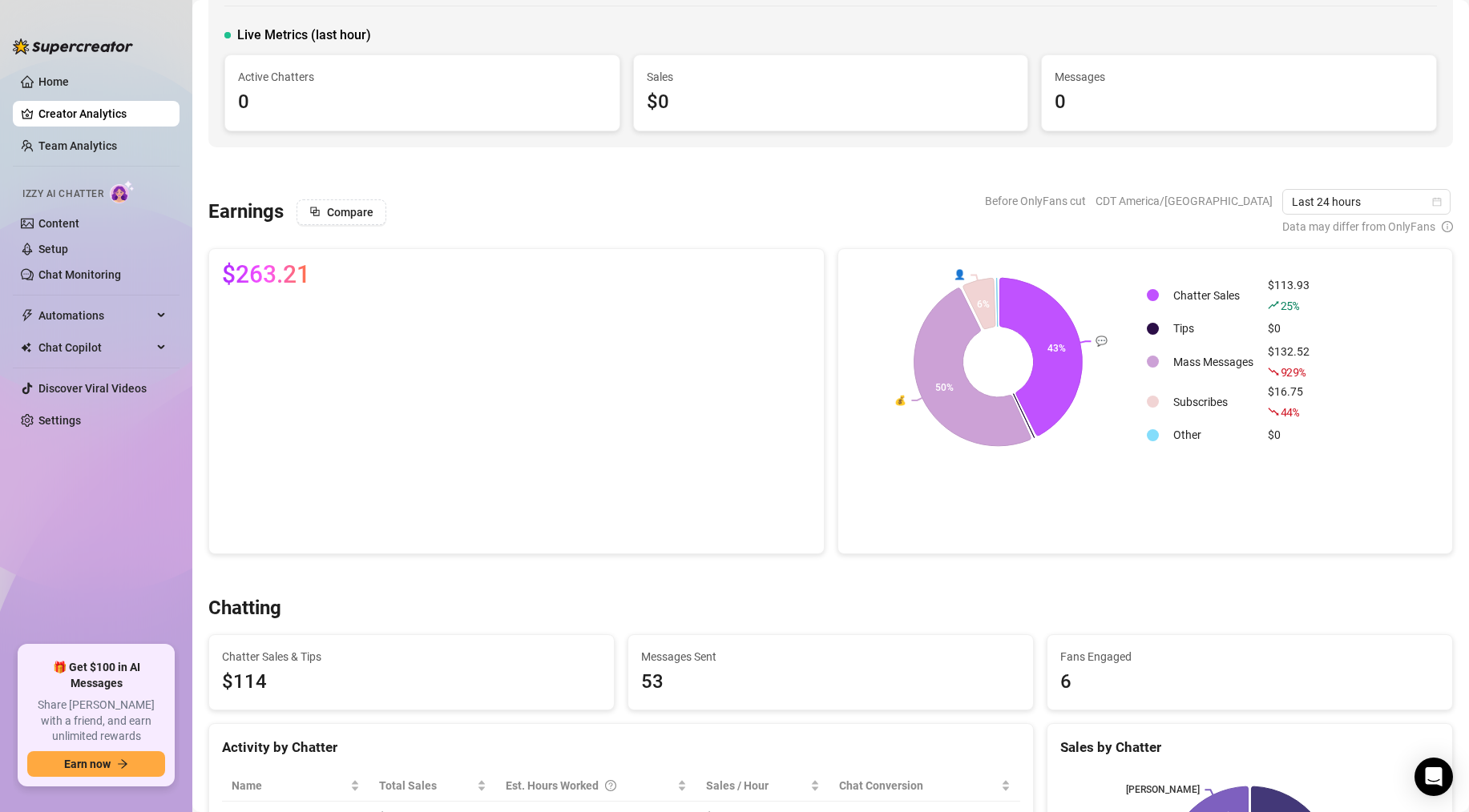
scroll to position [121, 0]
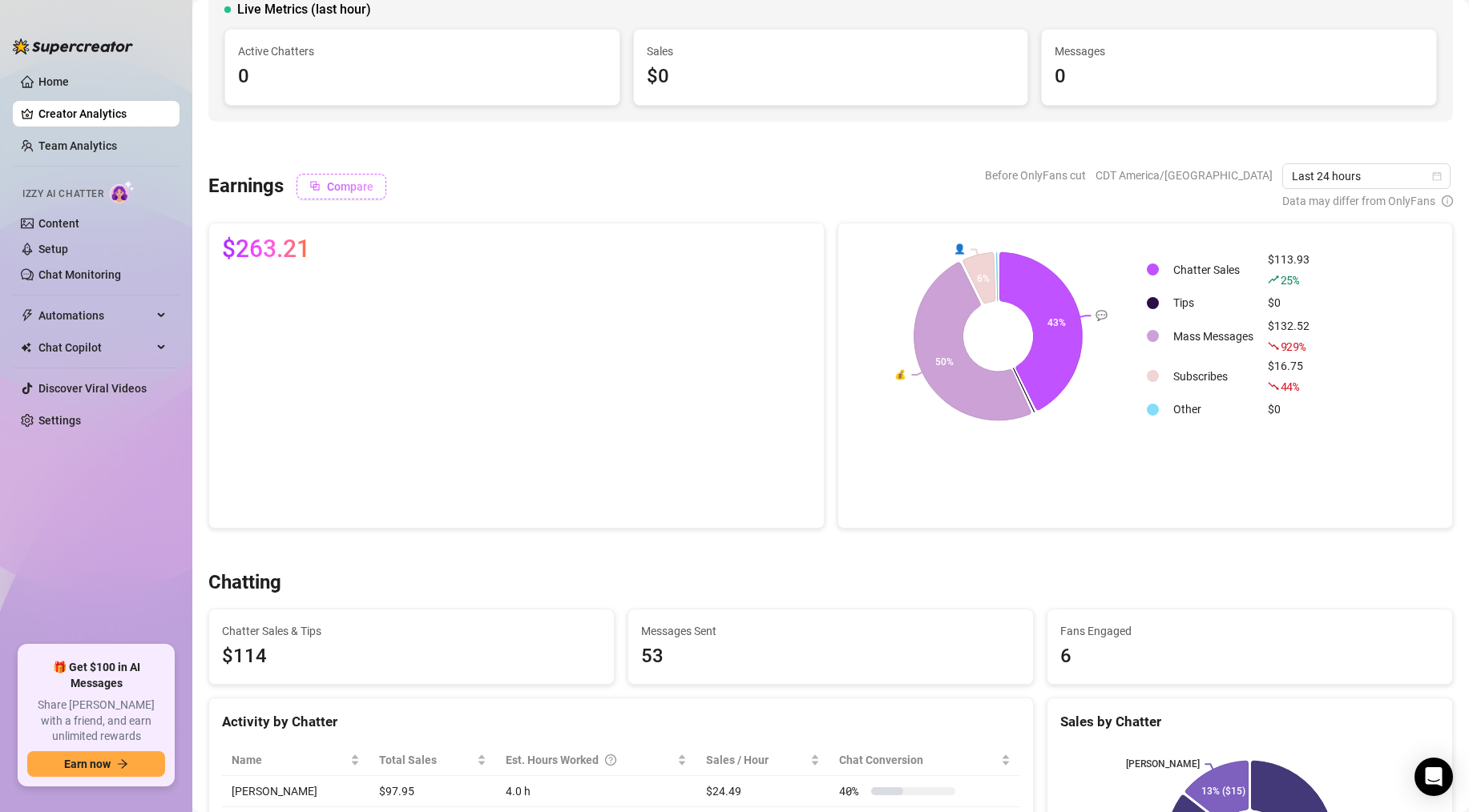
click at [332, 190] on span "Compare" at bounding box center [350, 187] width 47 height 13
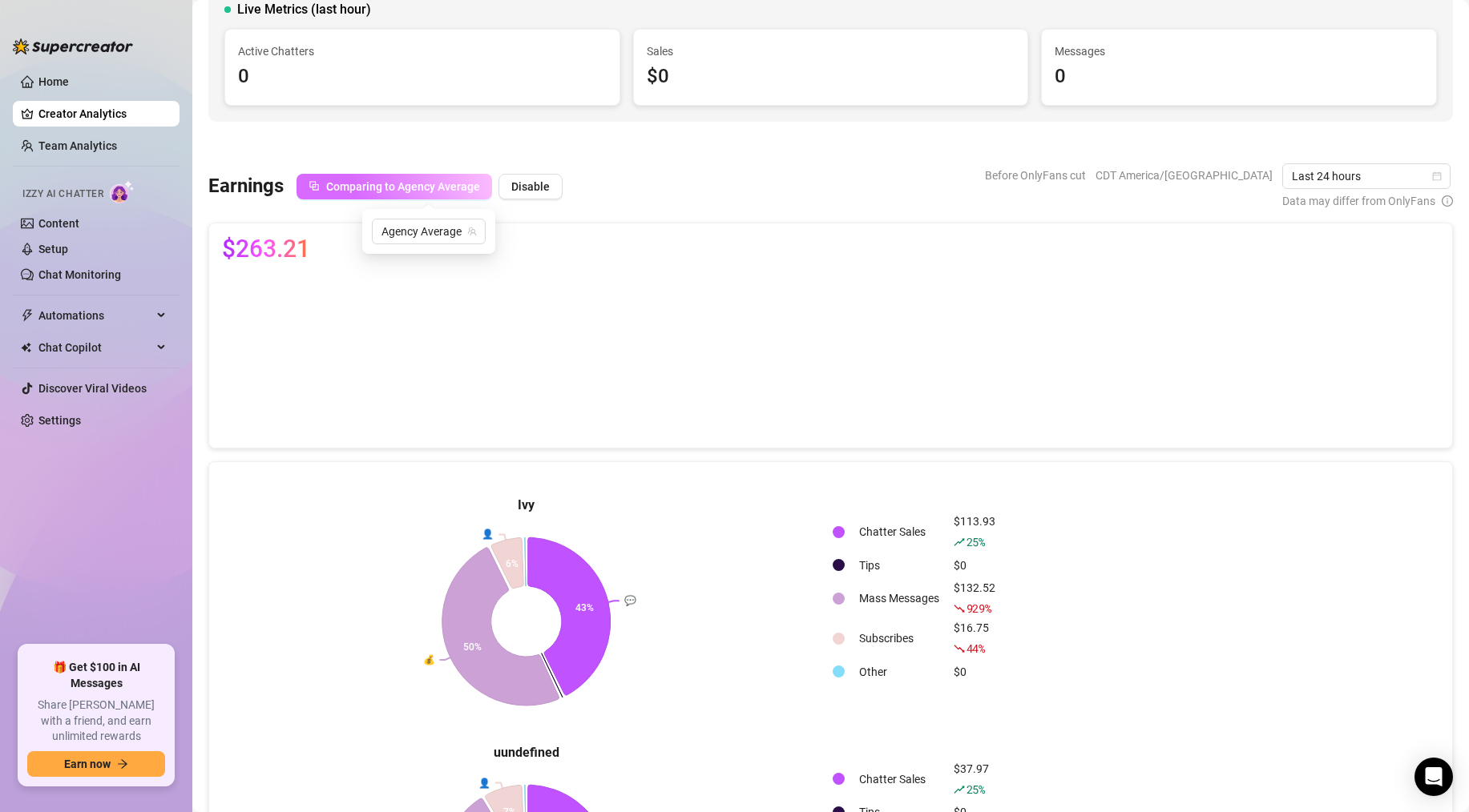
click at [381, 183] on span "Comparing to Agency Average" at bounding box center [403, 187] width 154 height 13
click at [520, 185] on span "Disable" at bounding box center [530, 187] width 39 height 13
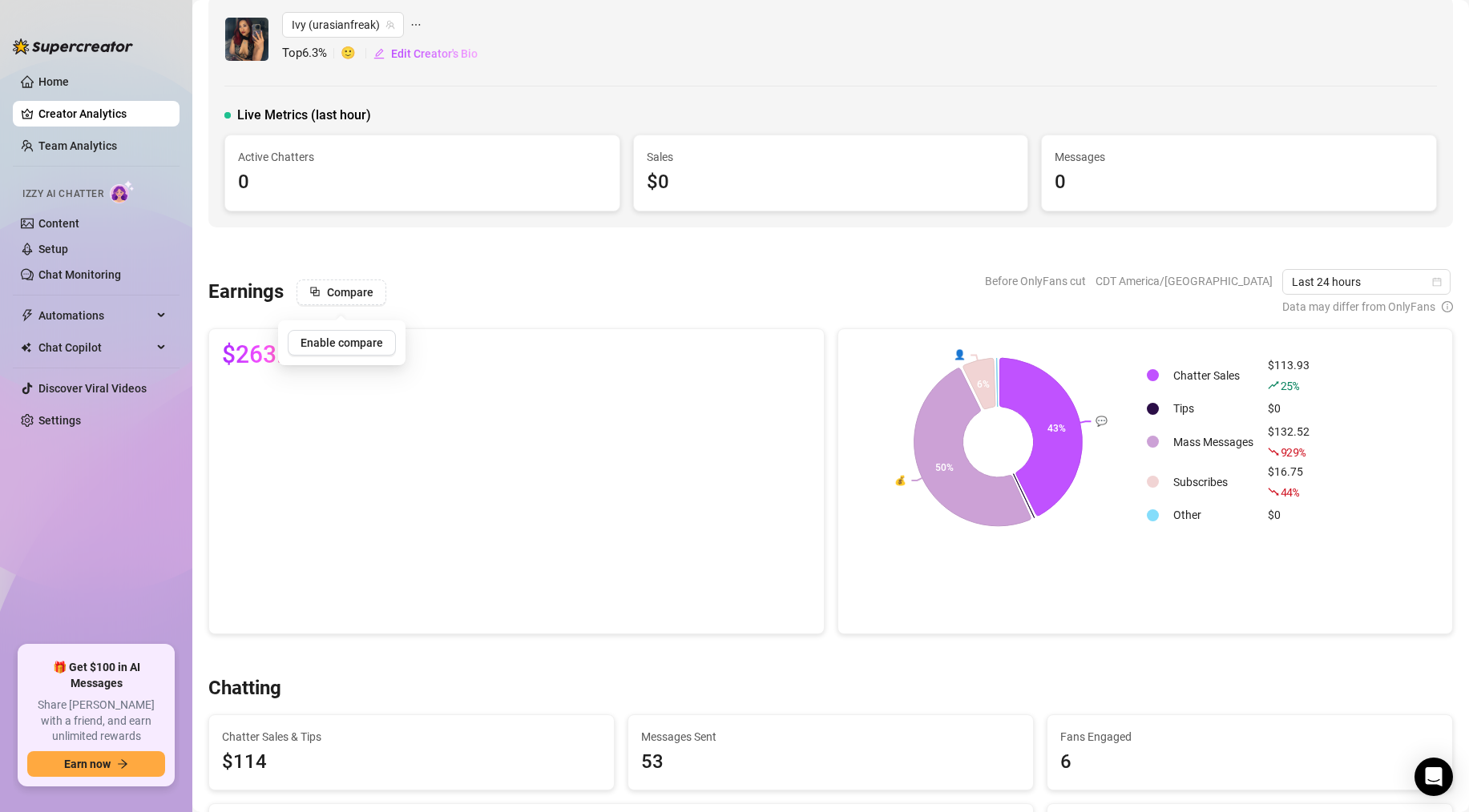
scroll to position [4, 0]
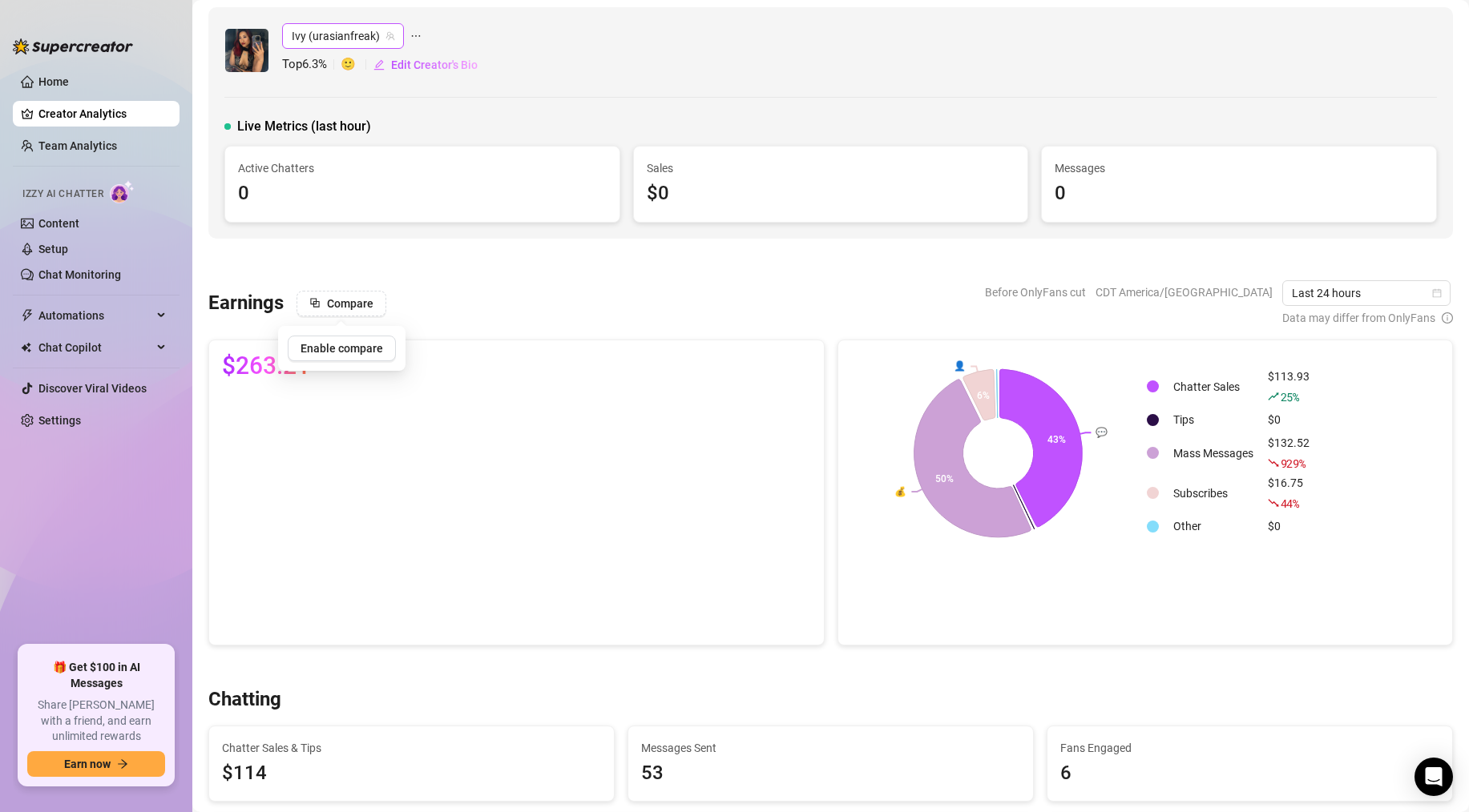
click at [364, 35] on span "Ivy (urasianfreak)" at bounding box center [342, 36] width 103 height 24
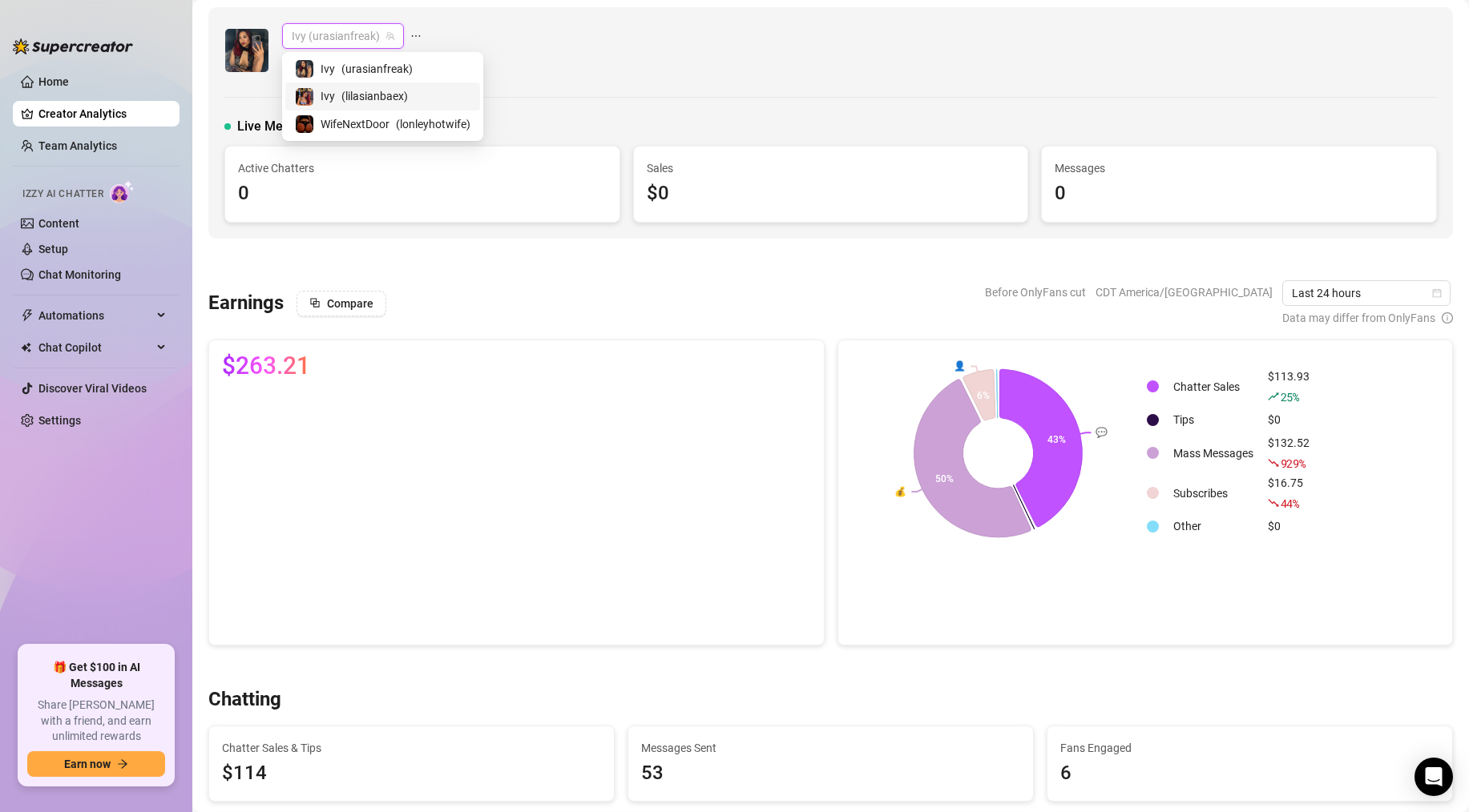
click at [359, 96] on span "( lilasianbaex )" at bounding box center [374, 97] width 67 height 18
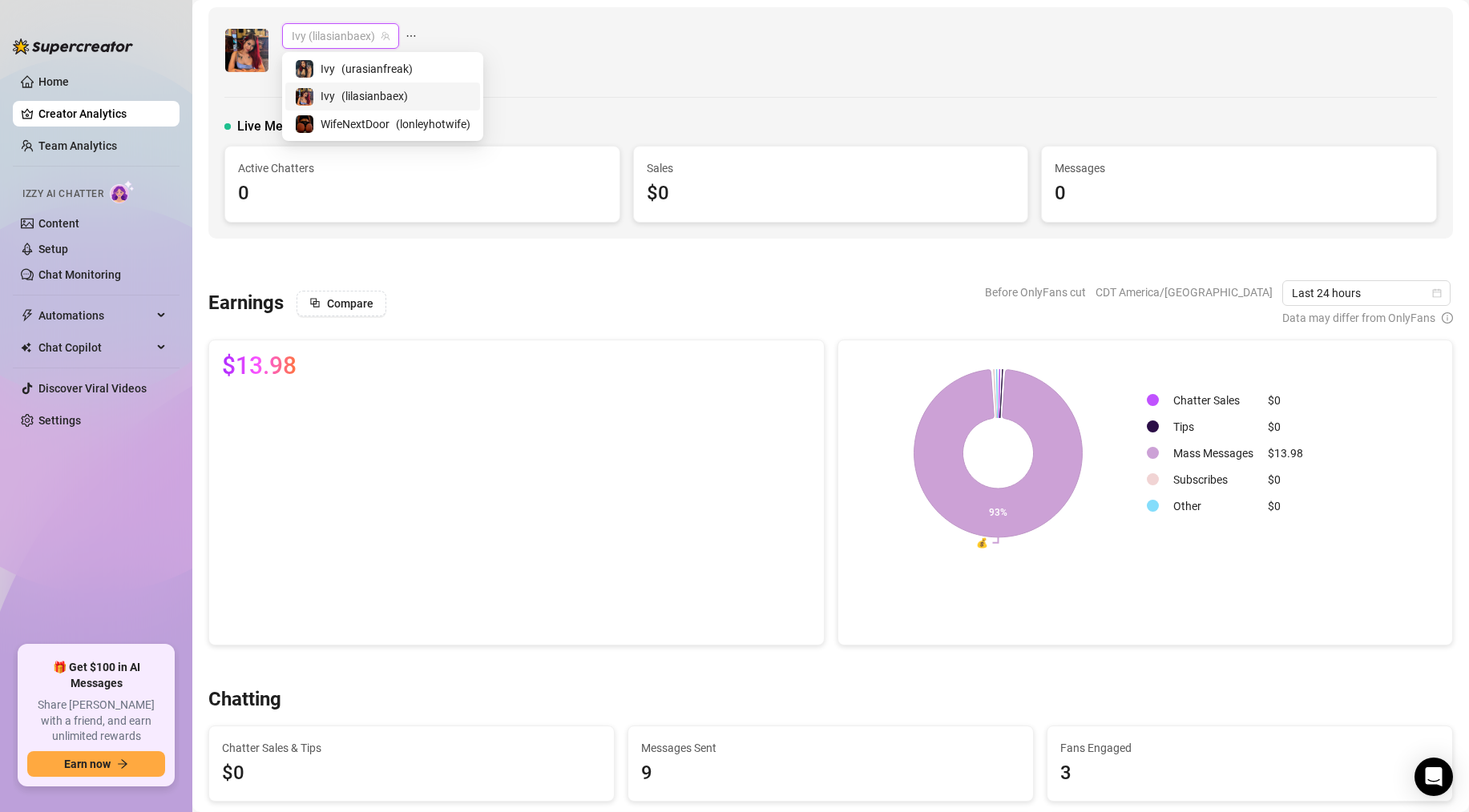
click at [349, 38] on span "Ivy (lilasianbaex)" at bounding box center [340, 36] width 98 height 24
click at [349, 71] on span "( urasianfreak )" at bounding box center [376, 69] width 71 height 18
